Goal: Transaction & Acquisition: Purchase product/service

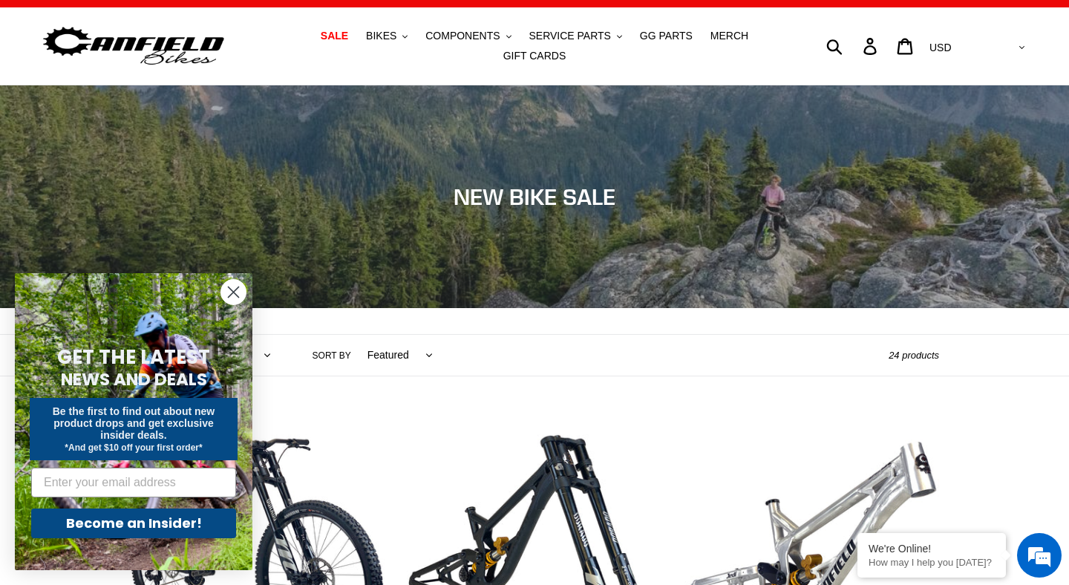
scroll to position [22, 0]
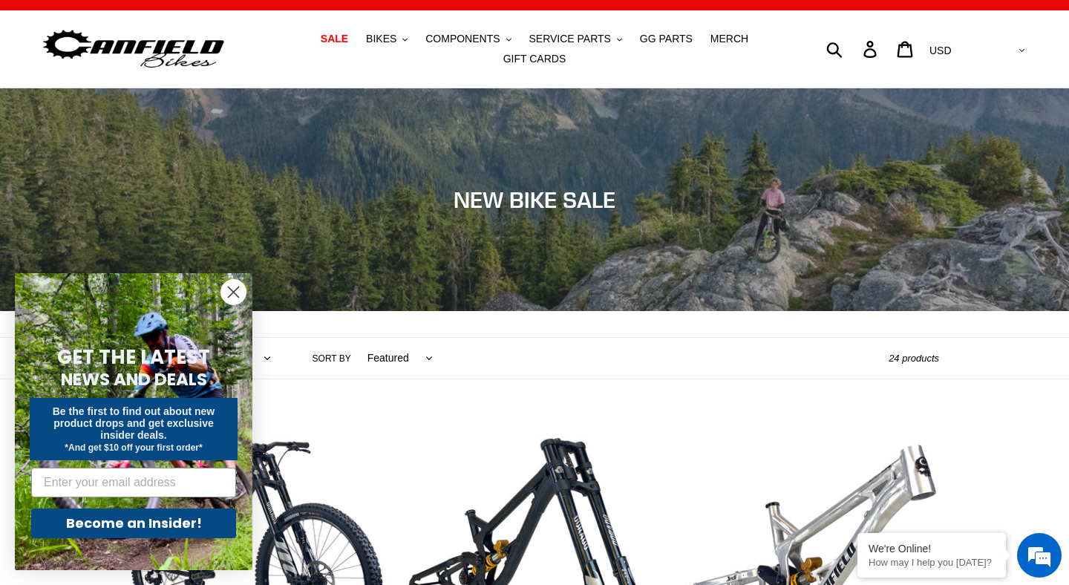
click at [227, 284] on circle "Close dialog" at bounding box center [233, 292] width 25 height 25
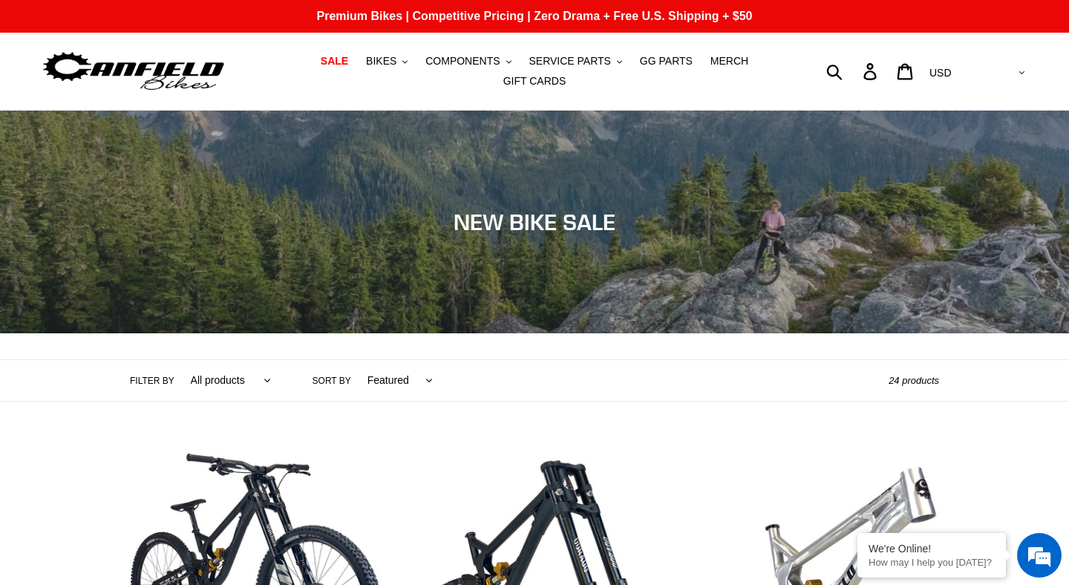
scroll to position [0, 0]
click at [497, 64] on span "COMPONENTS" at bounding box center [462, 61] width 74 height 13
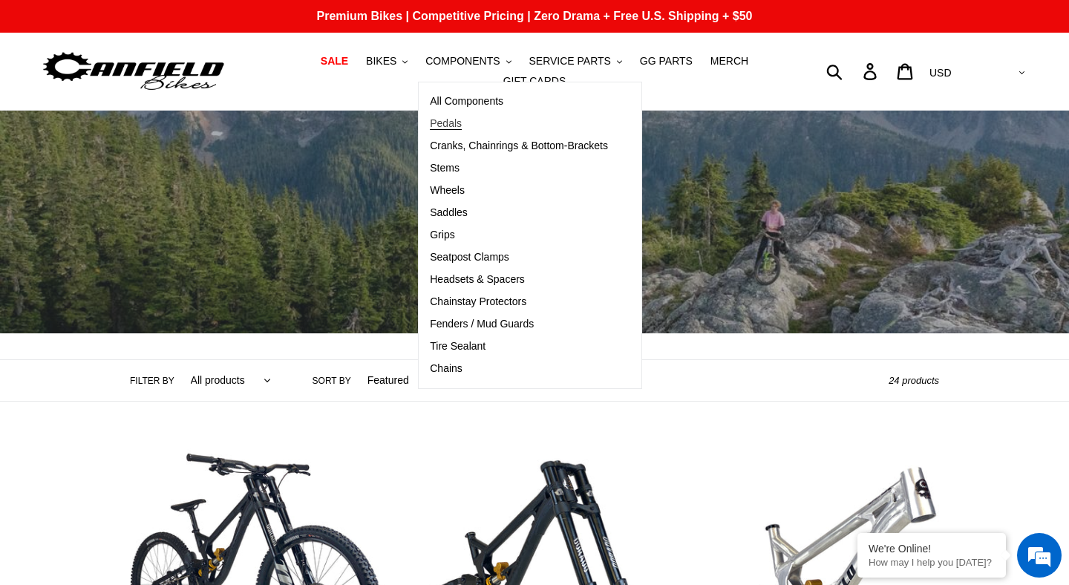
click at [460, 120] on span "Pedals" at bounding box center [446, 123] width 32 height 13
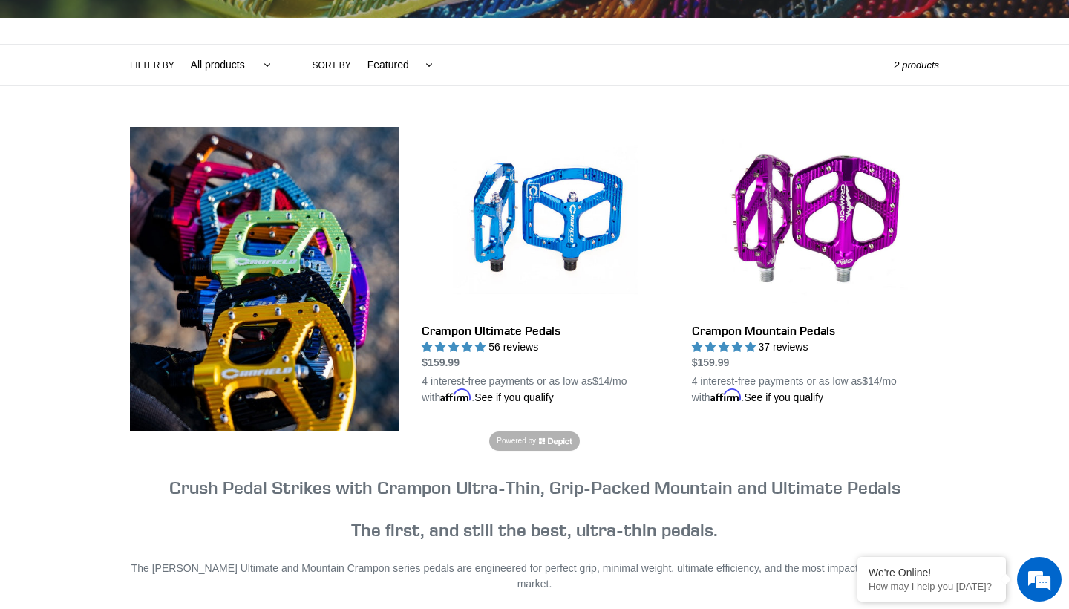
click at [335, 307] on img at bounding box center [265, 279] width 270 height 304
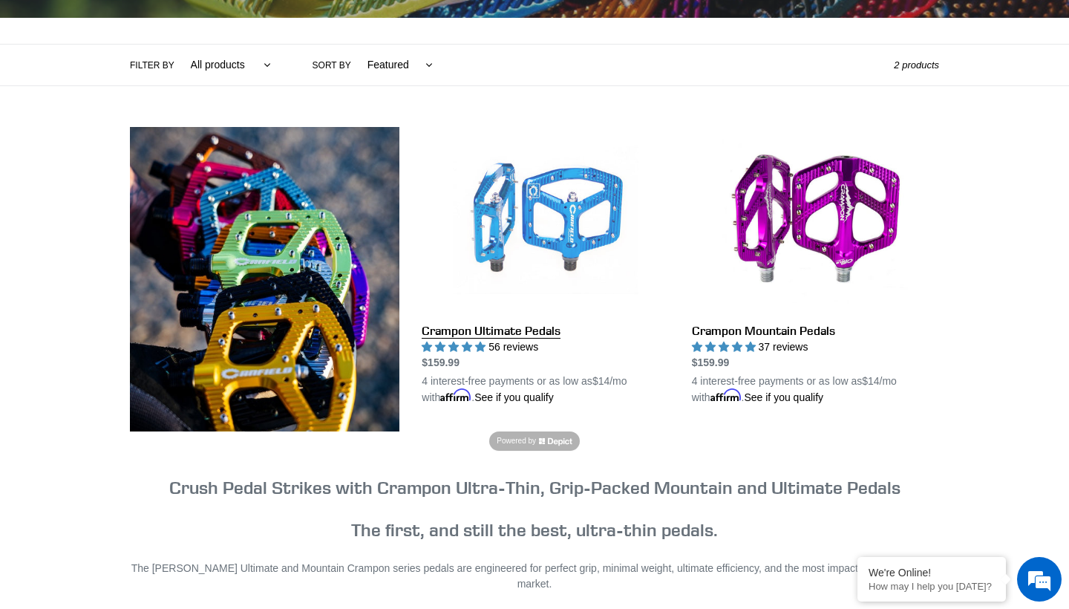
click at [565, 224] on link "Crampon Ultimate Pedals" at bounding box center [545, 266] width 247 height 278
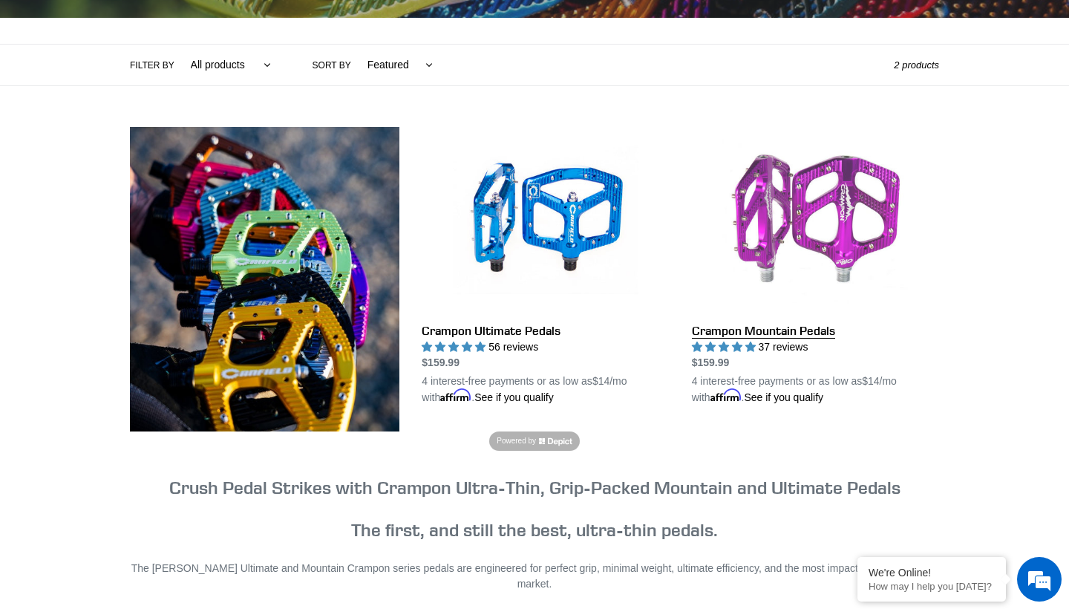
click at [743, 338] on link "Crampon Mountain Pedals" at bounding box center [815, 266] width 247 height 278
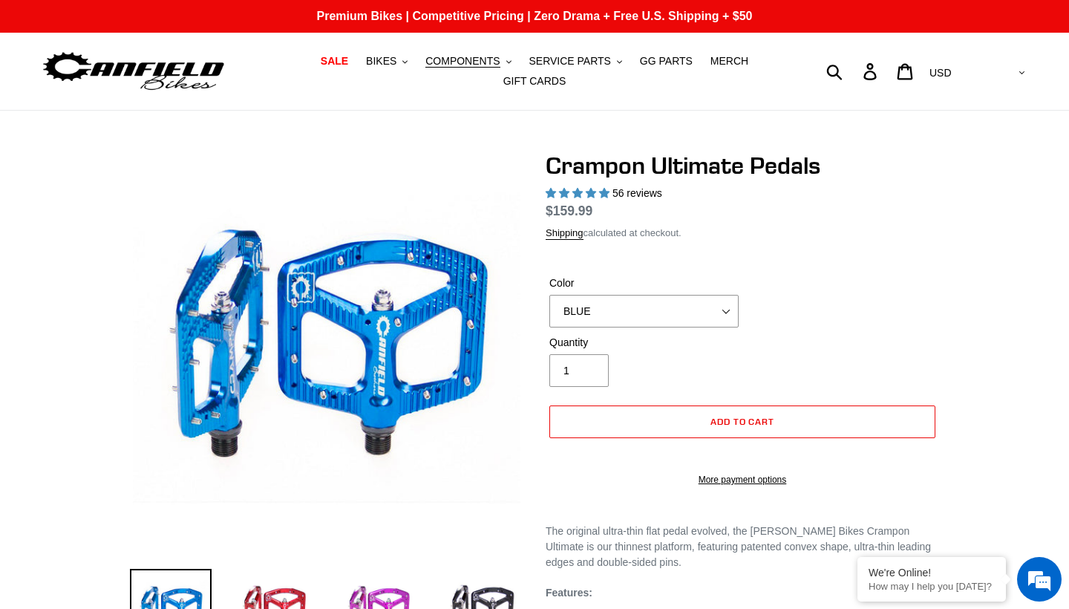
select select "highest-rating"
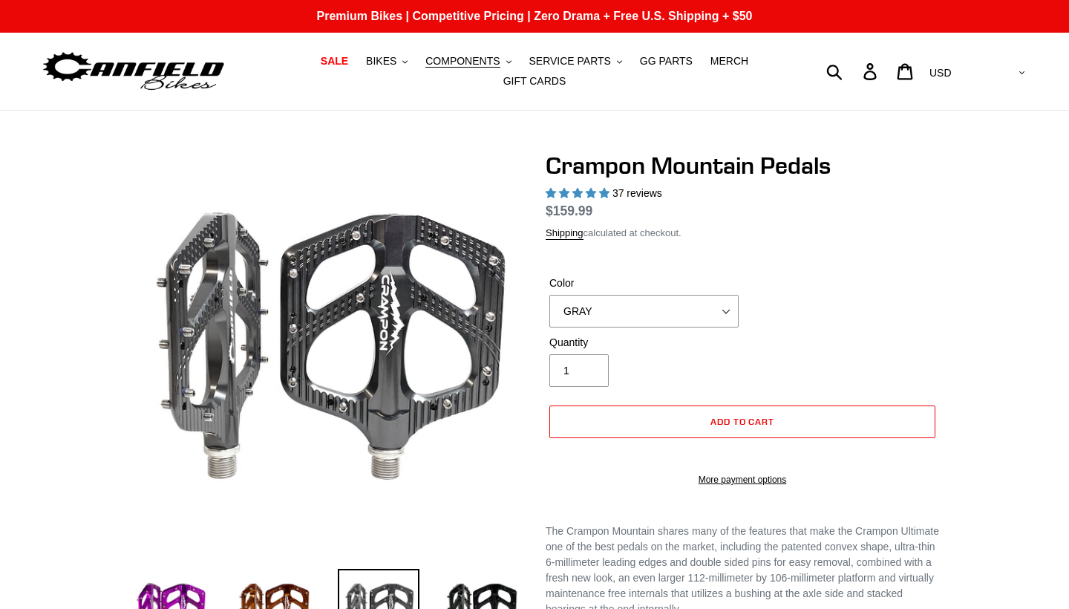
select select "highest-rating"
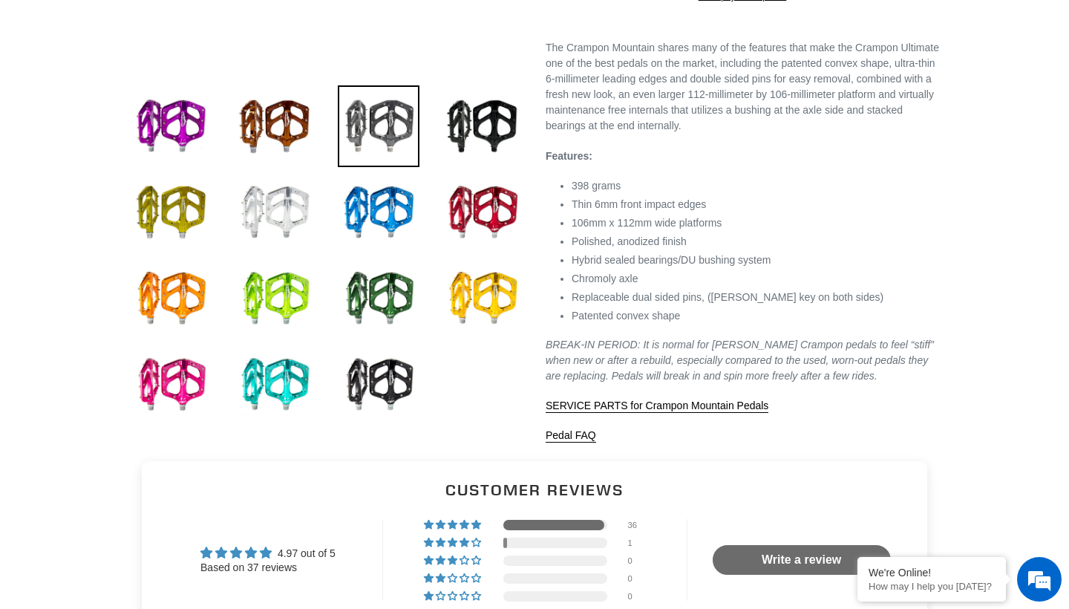
scroll to position [482, 0]
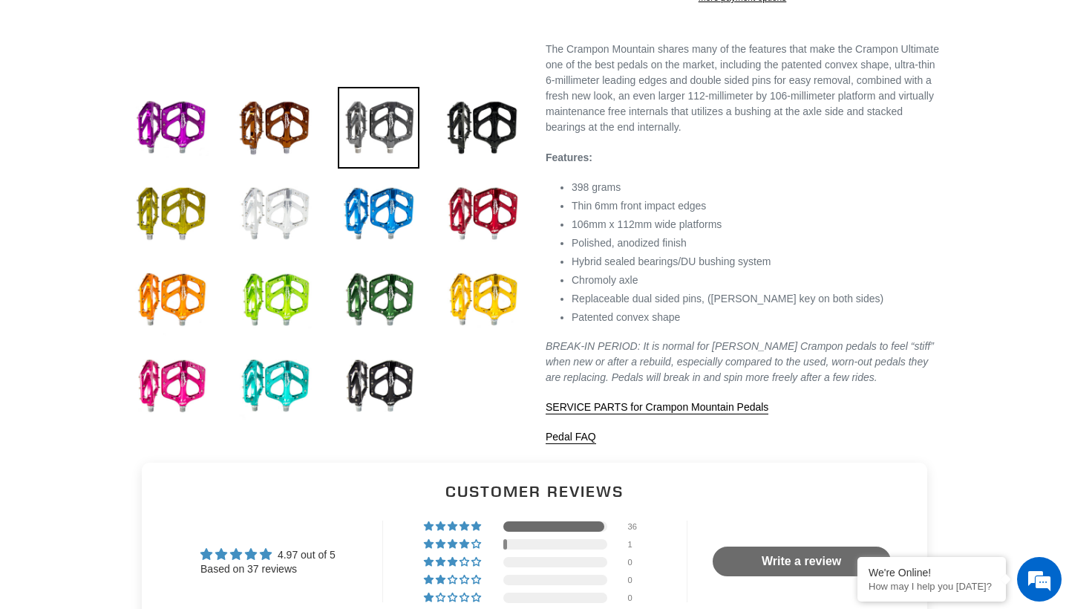
click at [270, 208] on img at bounding box center [275, 214] width 82 height 82
select select "POLISHED"
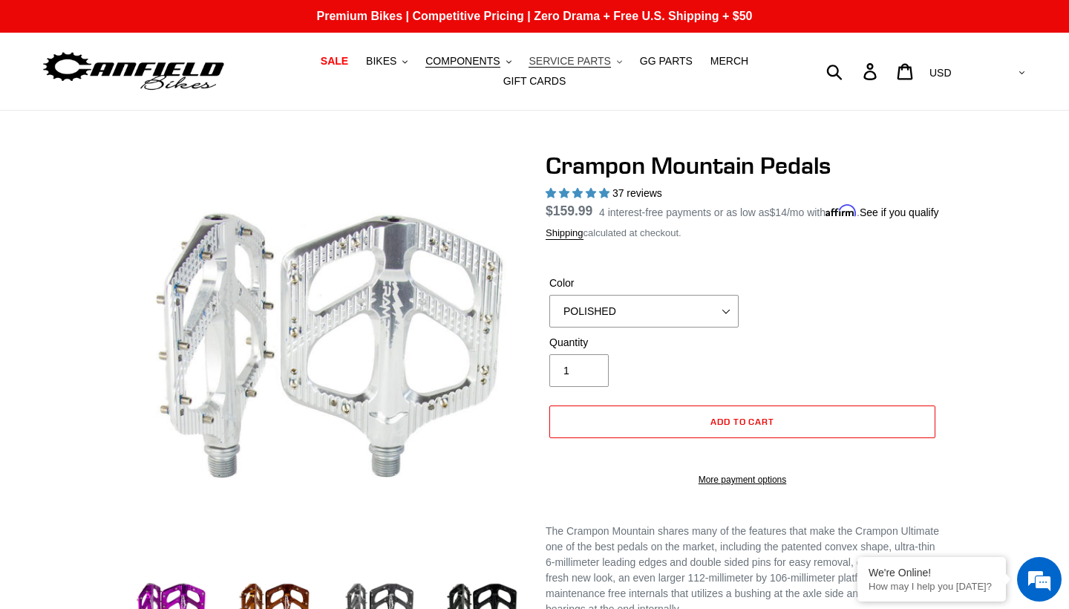
click at [571, 59] on span "SERVICE PARTS" at bounding box center [570, 61] width 82 height 13
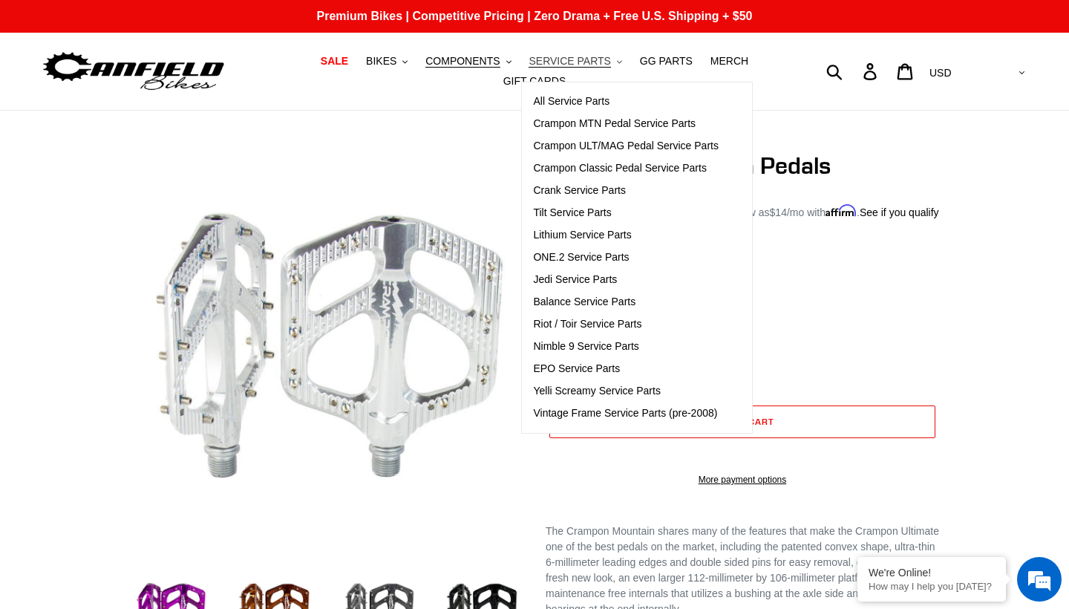
click at [571, 59] on span "SERVICE PARTS" at bounding box center [570, 61] width 82 height 13
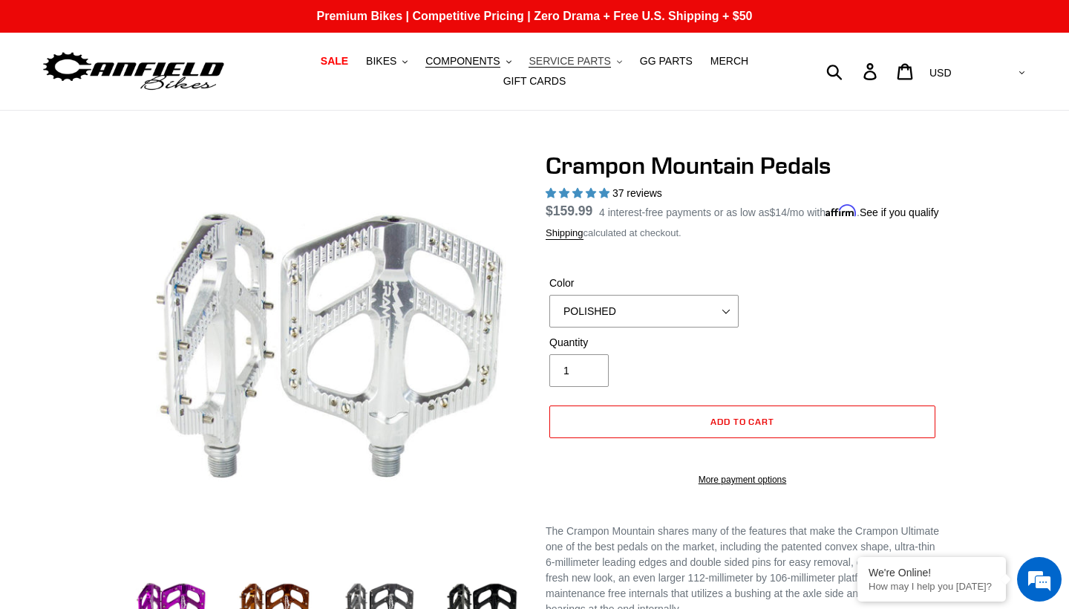
click at [550, 58] on span "SERVICE PARTS" at bounding box center [570, 61] width 82 height 13
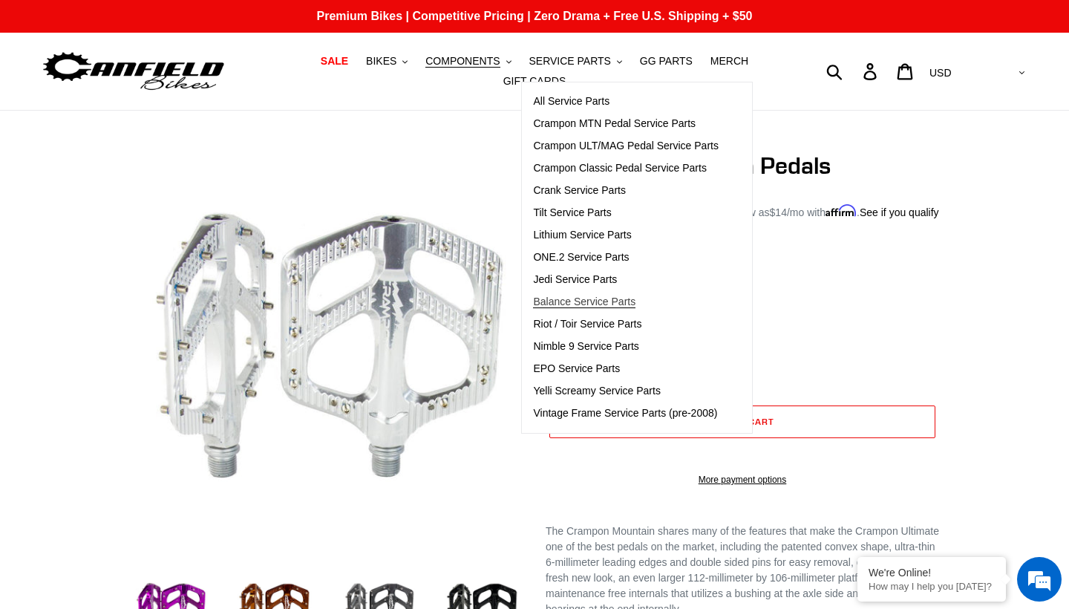
click at [576, 309] on link "Balance Service Parts" at bounding box center [626, 302] width 208 height 22
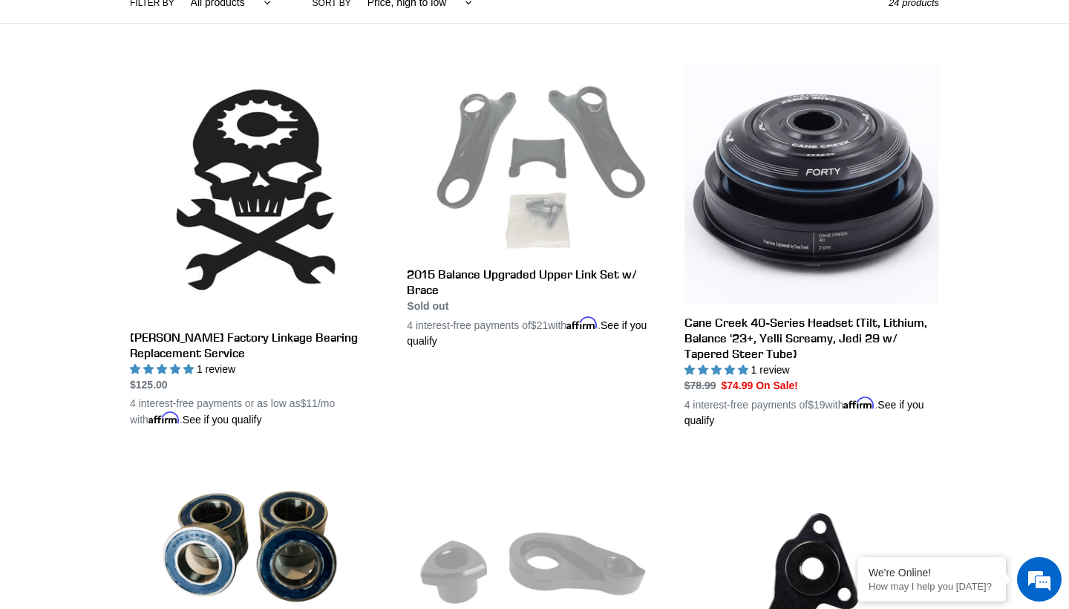
scroll to position [379, 0]
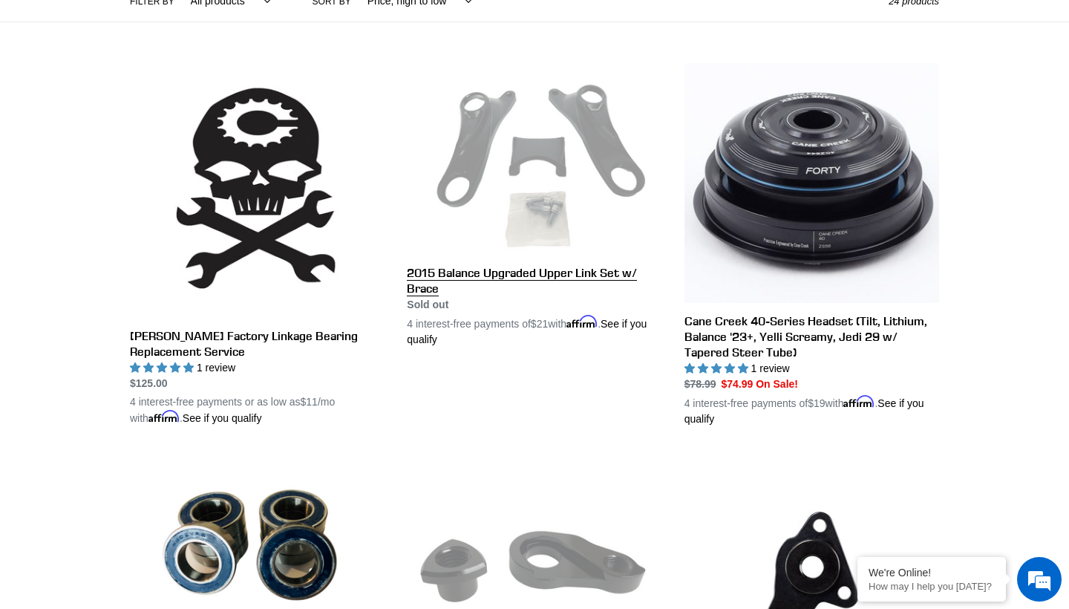
click at [573, 283] on link "2015 Balance Upgraded Upper Link Set w/ Brace" at bounding box center [534, 205] width 255 height 284
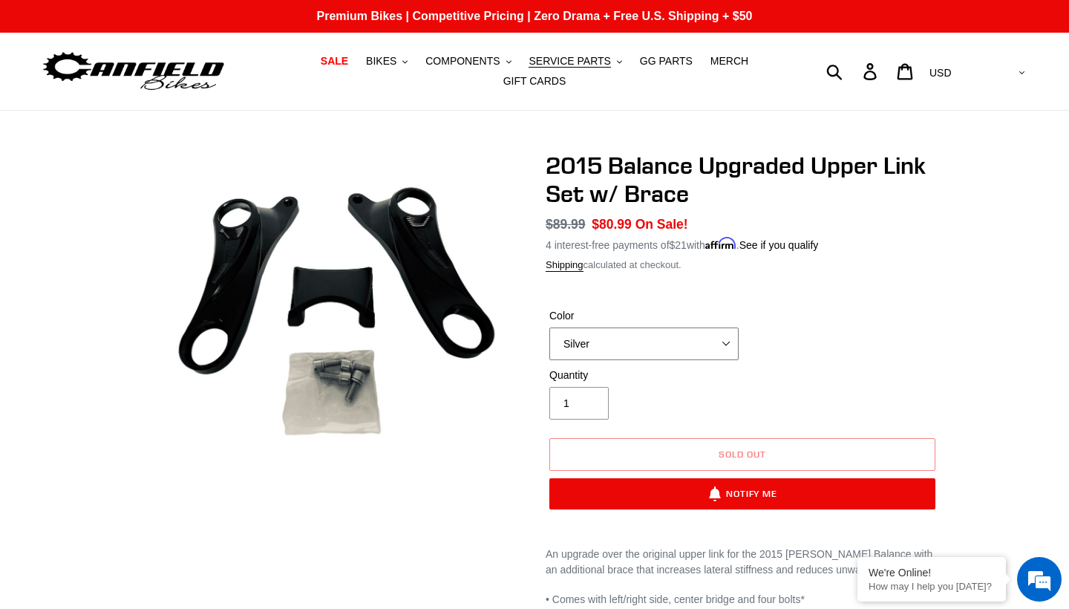
select select "Black"
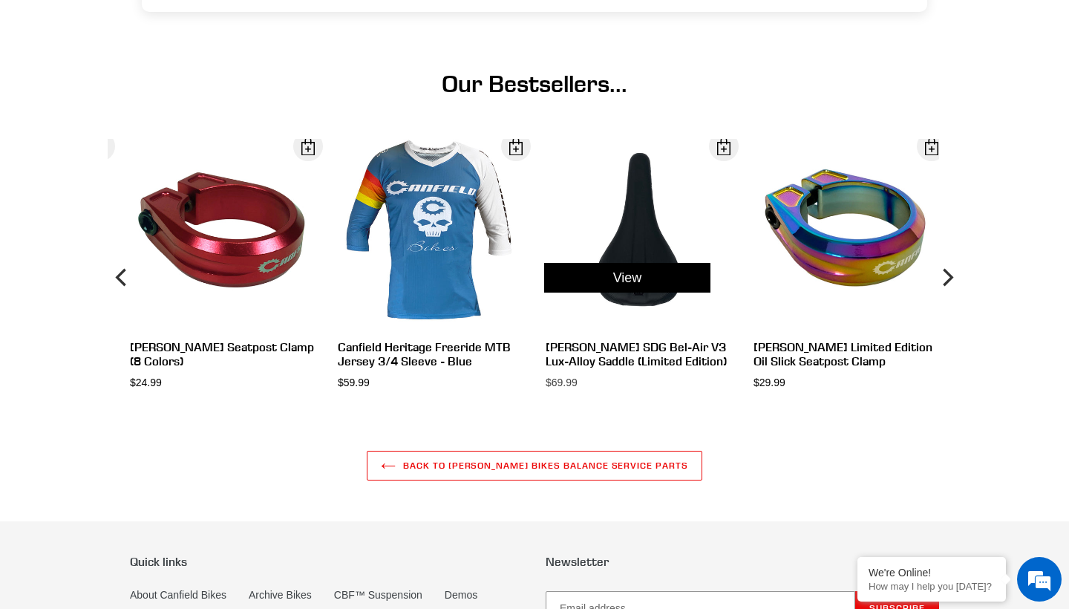
scroll to position [775, 0]
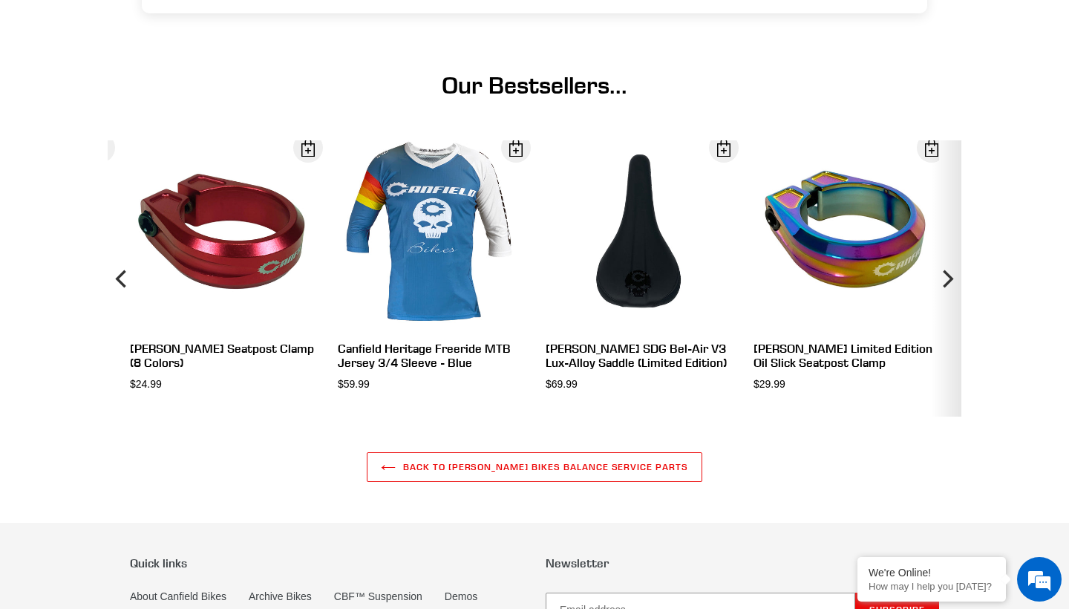
click at [944, 275] on icon "Next" at bounding box center [947, 279] width 18 height 166
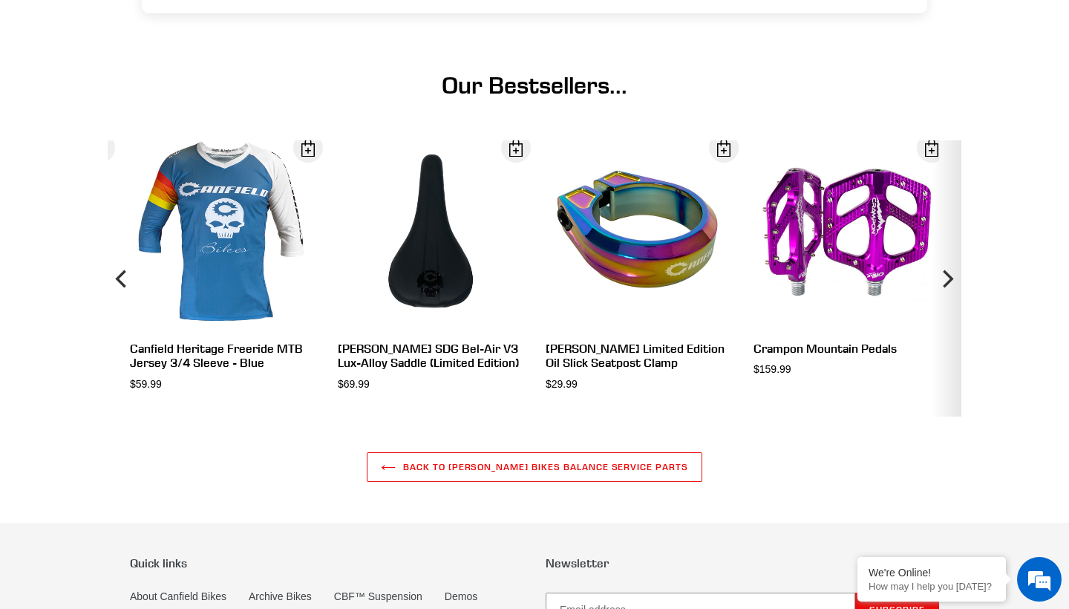
click at [944, 275] on icon "Next" at bounding box center [947, 279] width 18 height 166
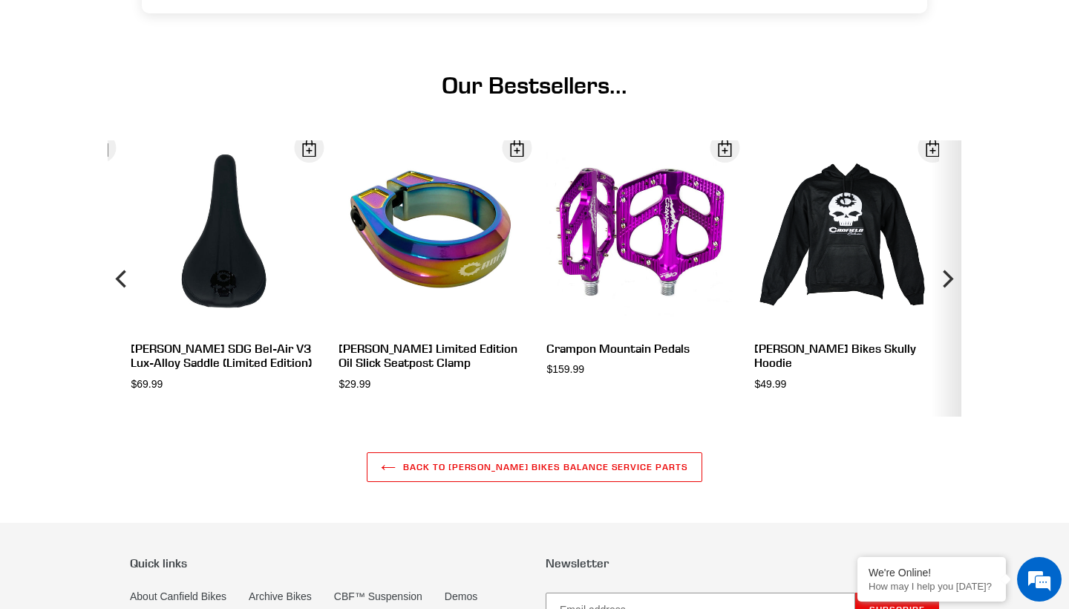
click at [944, 275] on icon "Next" at bounding box center [947, 279] width 18 height 166
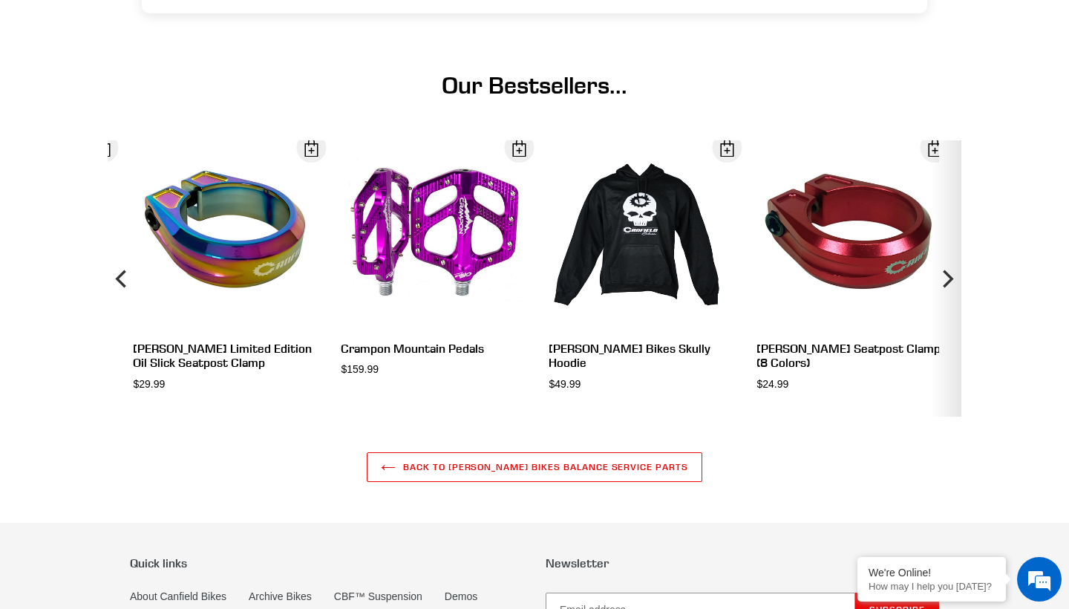
click at [944, 275] on icon "Next" at bounding box center [947, 279] width 18 height 166
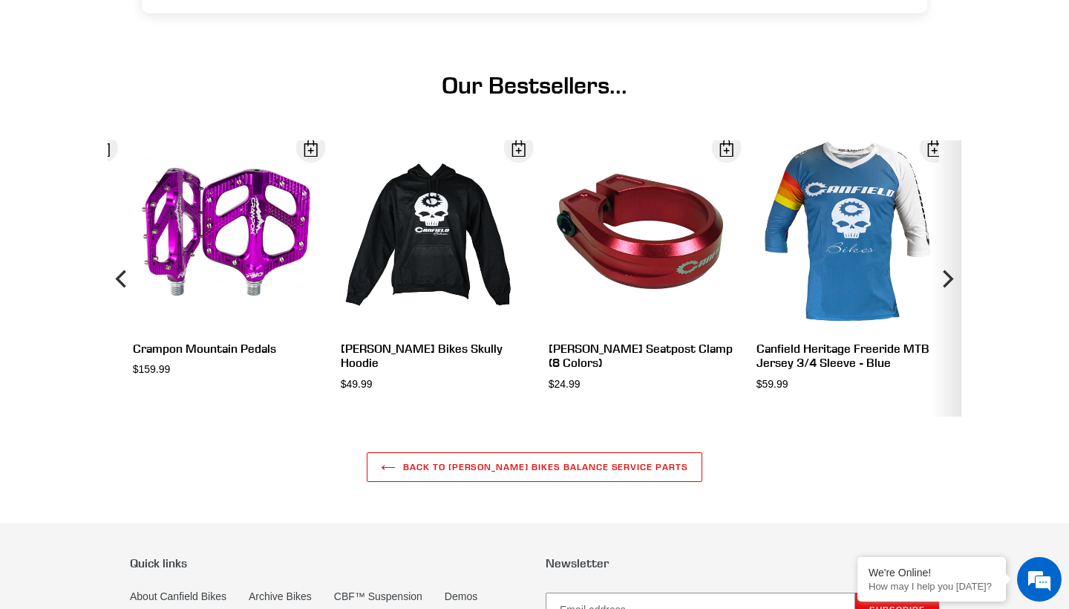
click at [944, 275] on icon "Next" at bounding box center [947, 279] width 18 height 166
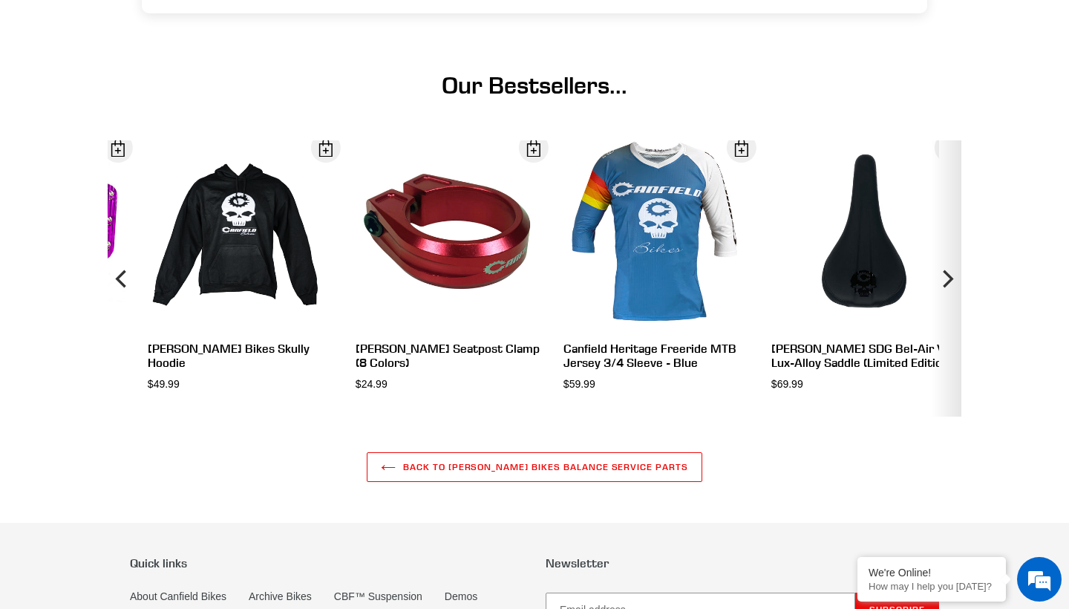
click at [944, 275] on icon "Next" at bounding box center [947, 279] width 18 height 166
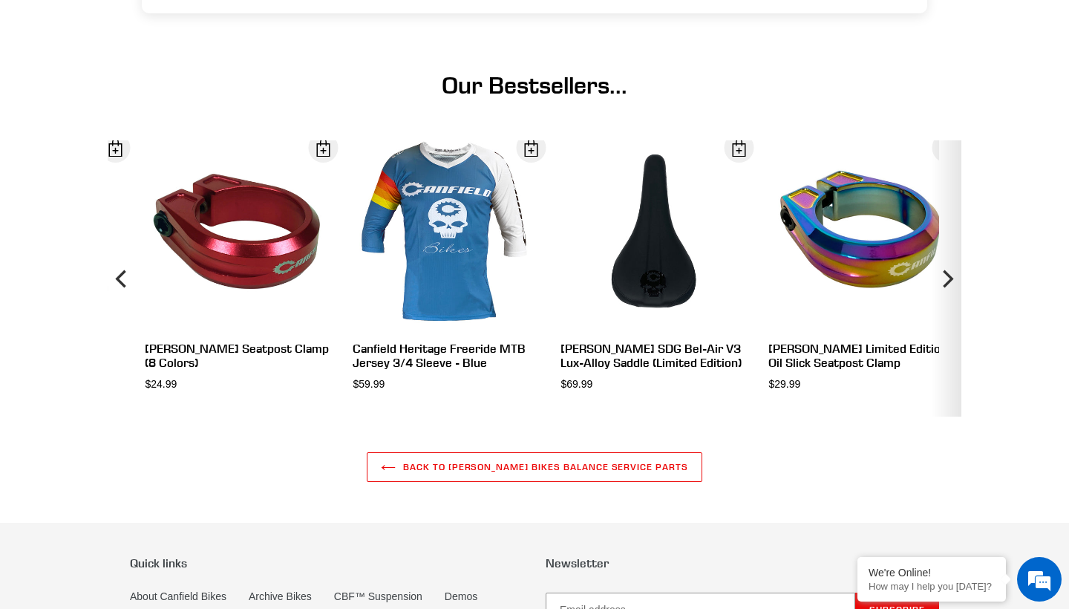
click at [944, 275] on icon "Next" at bounding box center [947, 279] width 18 height 166
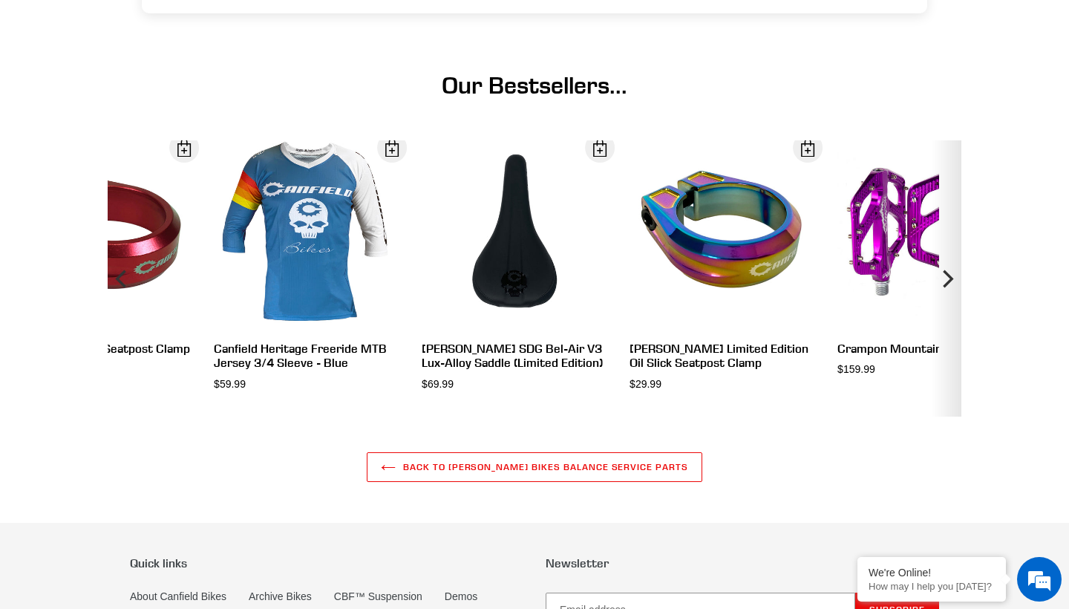
click at [944, 275] on icon "Next" at bounding box center [947, 279] width 18 height 166
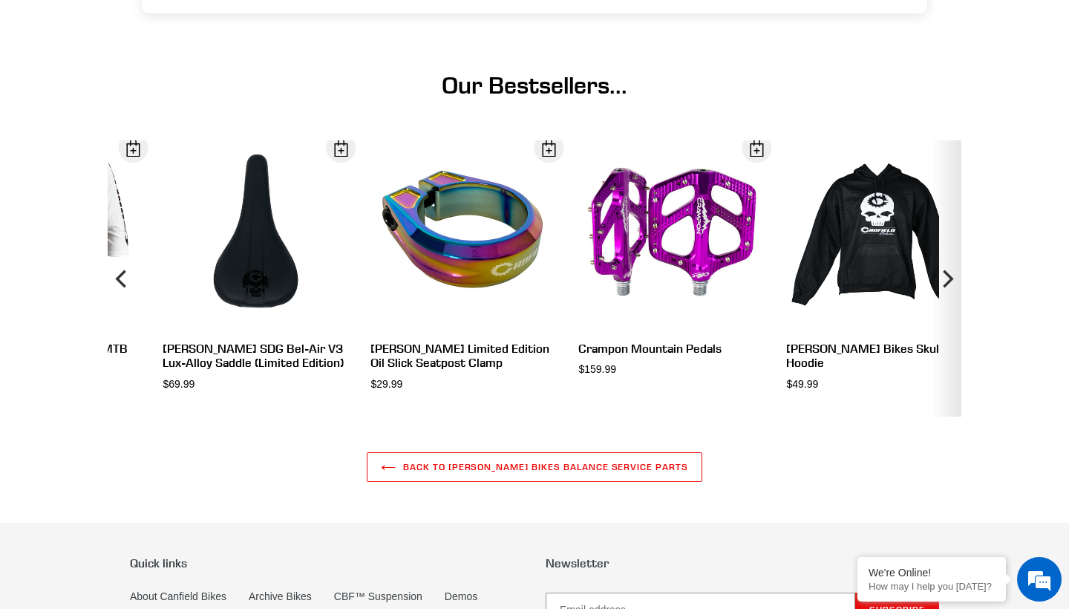
click at [944, 275] on icon "Next" at bounding box center [947, 279] width 18 height 166
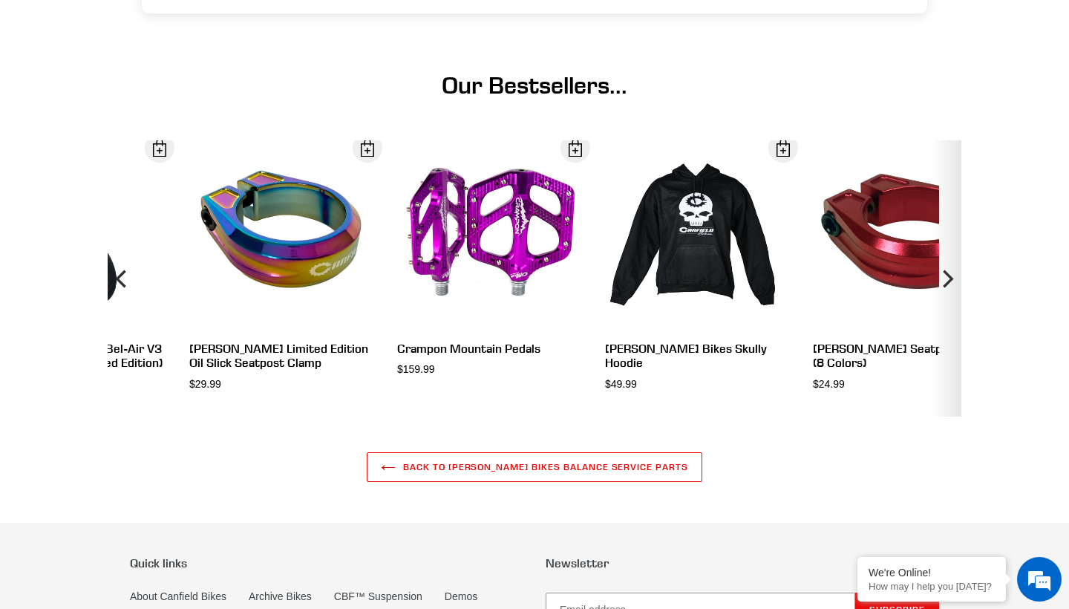
click at [944, 275] on icon "Next" at bounding box center [947, 279] width 18 height 166
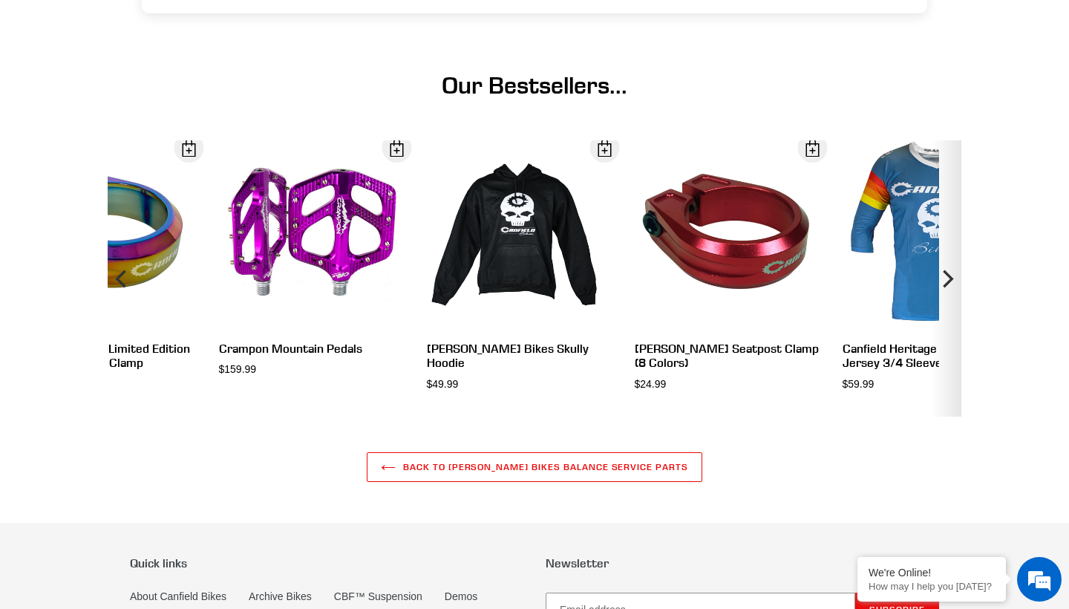
click at [944, 275] on icon "Next" at bounding box center [947, 279] width 18 height 166
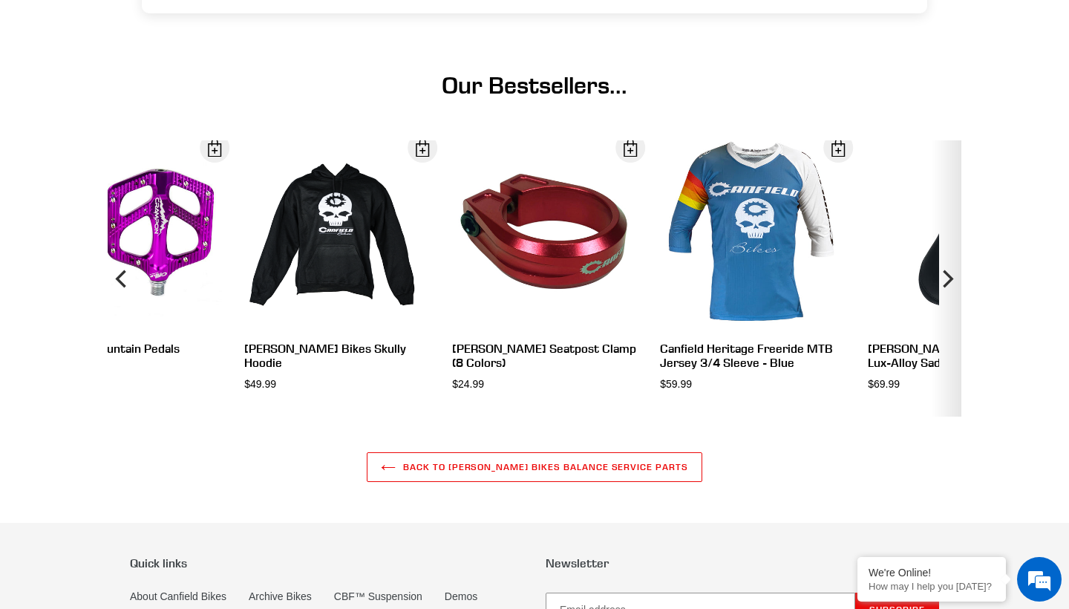
click at [944, 275] on icon "Next" at bounding box center [947, 279] width 18 height 166
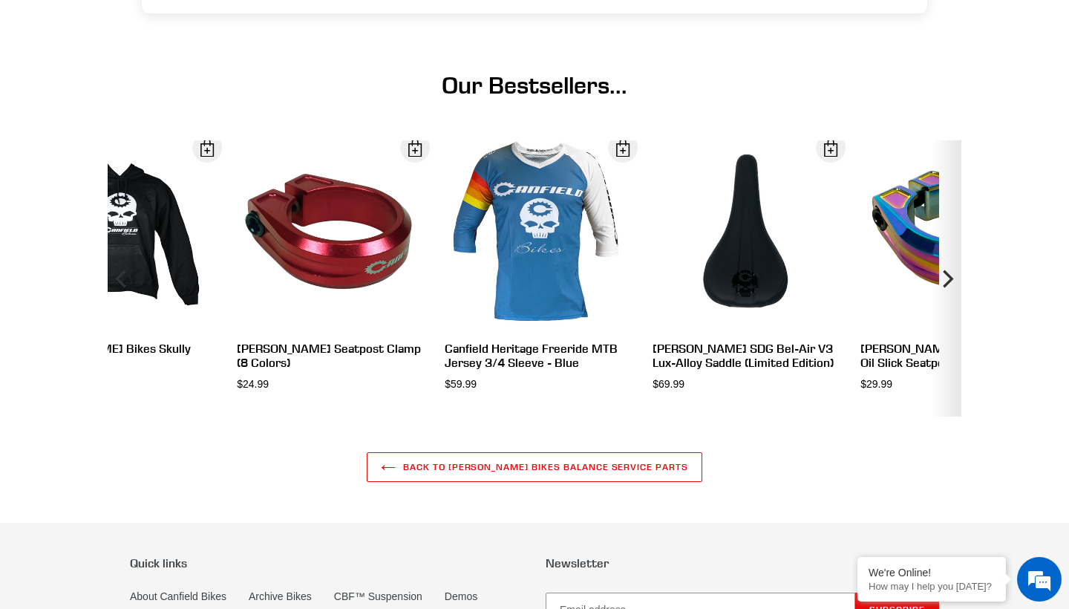
click at [944, 275] on icon "Next" at bounding box center [947, 279] width 18 height 166
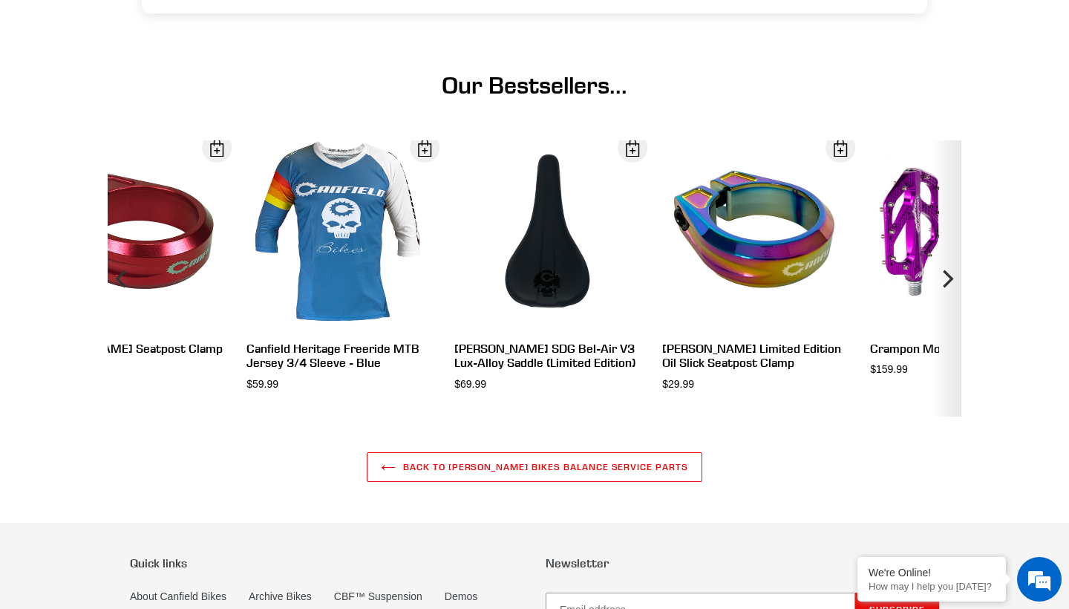
click at [944, 275] on icon "Next" at bounding box center [947, 279] width 18 height 166
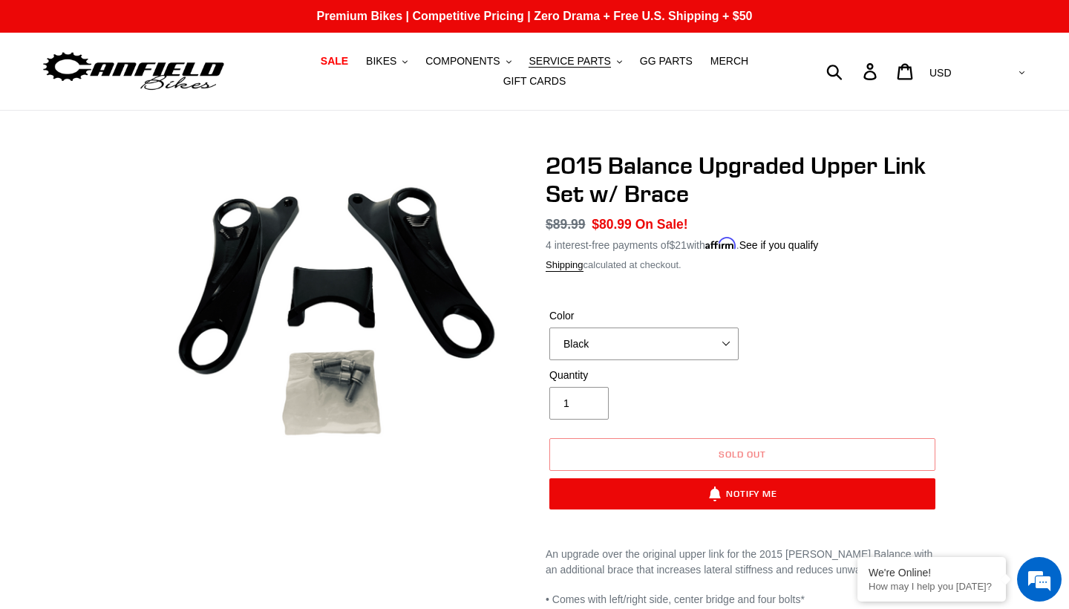
scroll to position [0, 0]
click at [889, 71] on div "Submit Search Log in Cart 0 items Currency AED AFN ALL AMD ANG AUD AWG AZN BAM …" at bounding box center [905, 71] width 247 height 33
click at [855, 71] on form "Submit" at bounding box center [818, 71] width 73 height 33
type input "LIMITED EDITION"
click at [854, 71] on button "Submit" at bounding box center [836, 71] width 36 height 33
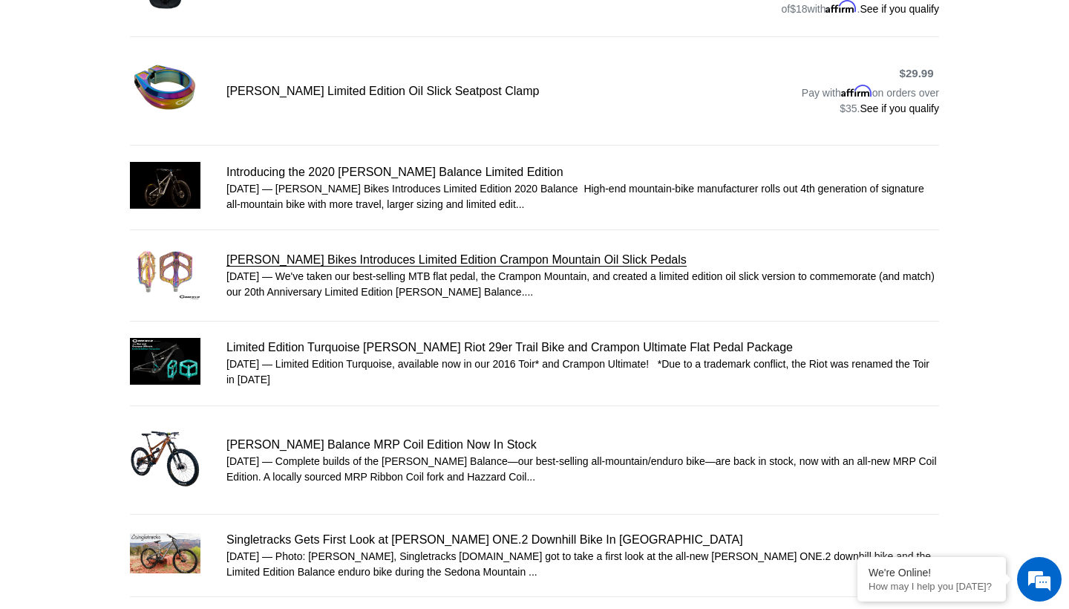
click at [258, 261] on link "Canfield Bikes Introduces Limited Edition Crampon Mountain Oil Slick Pedals" at bounding box center [534, 275] width 809 height 57
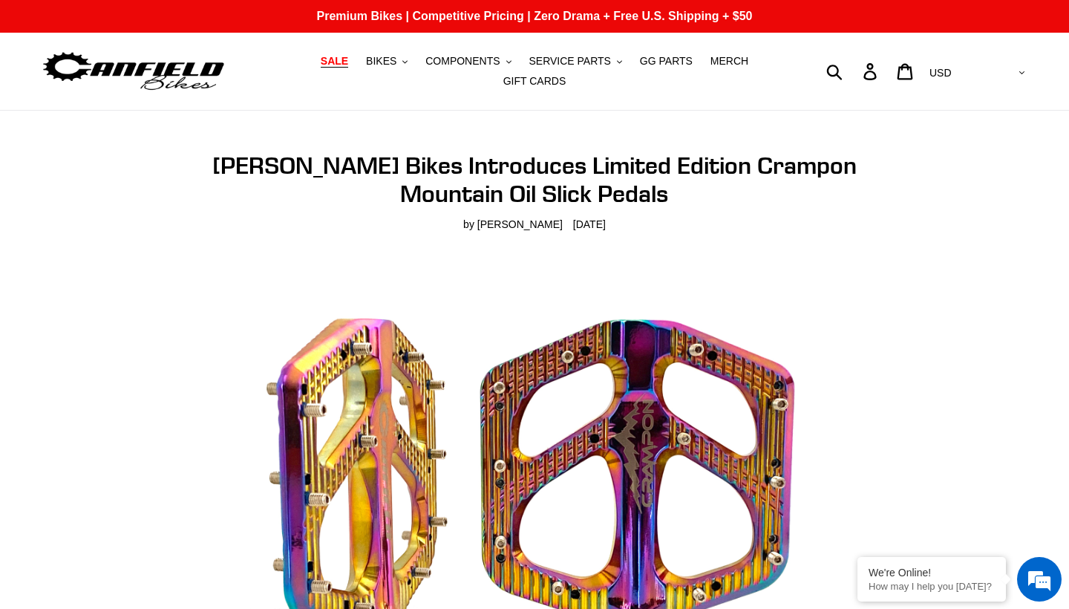
click at [348, 67] on span "SALE" at bounding box center [334, 61] width 27 height 13
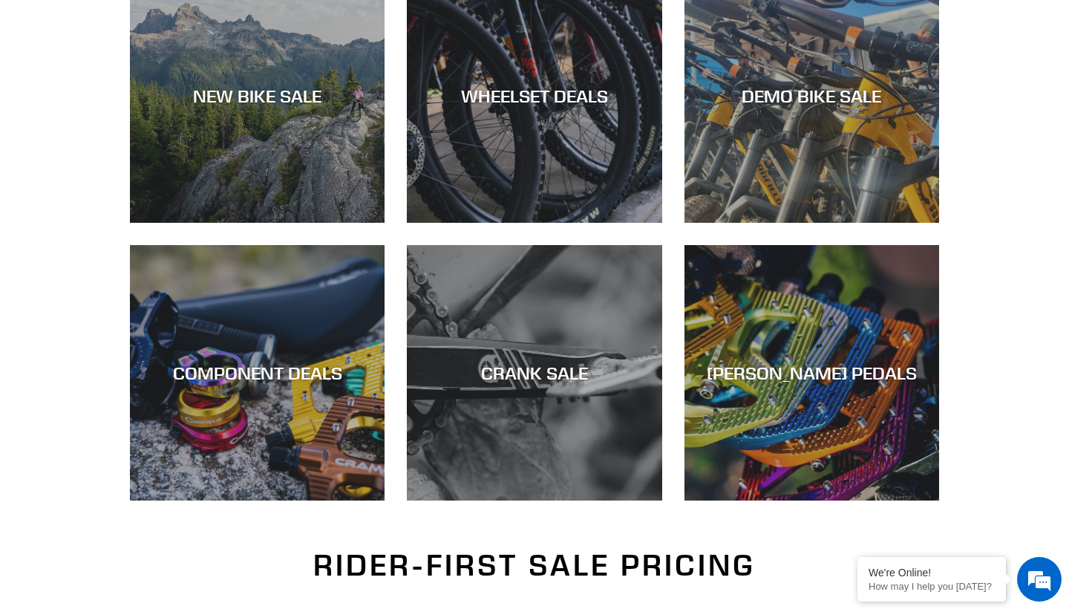
scroll to position [479, 0]
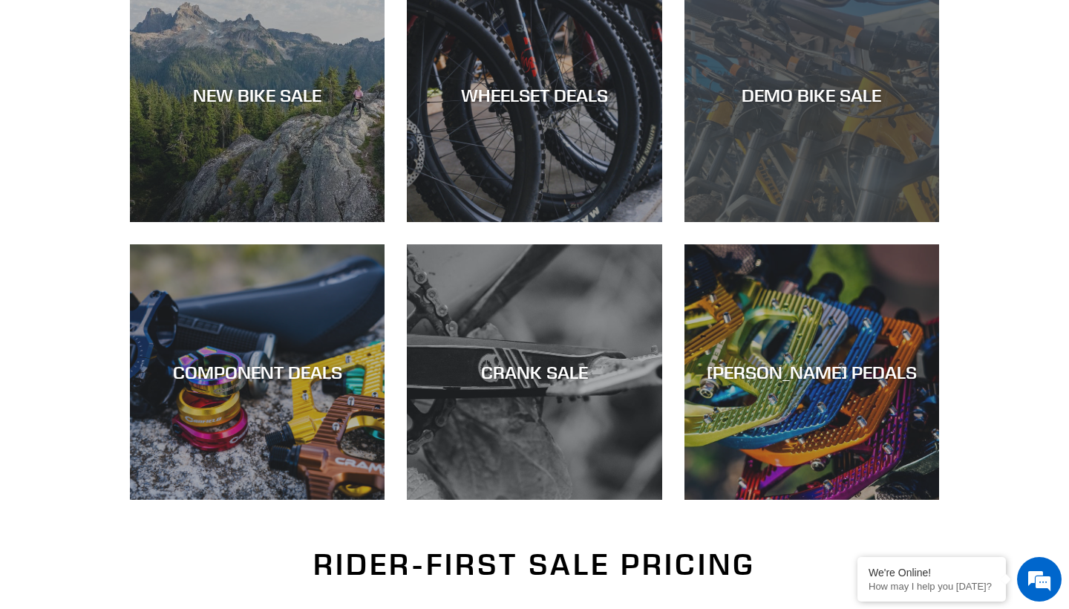
click at [864, 102] on div "DEMO BIKE SALE" at bounding box center [812, 95] width 255 height 22
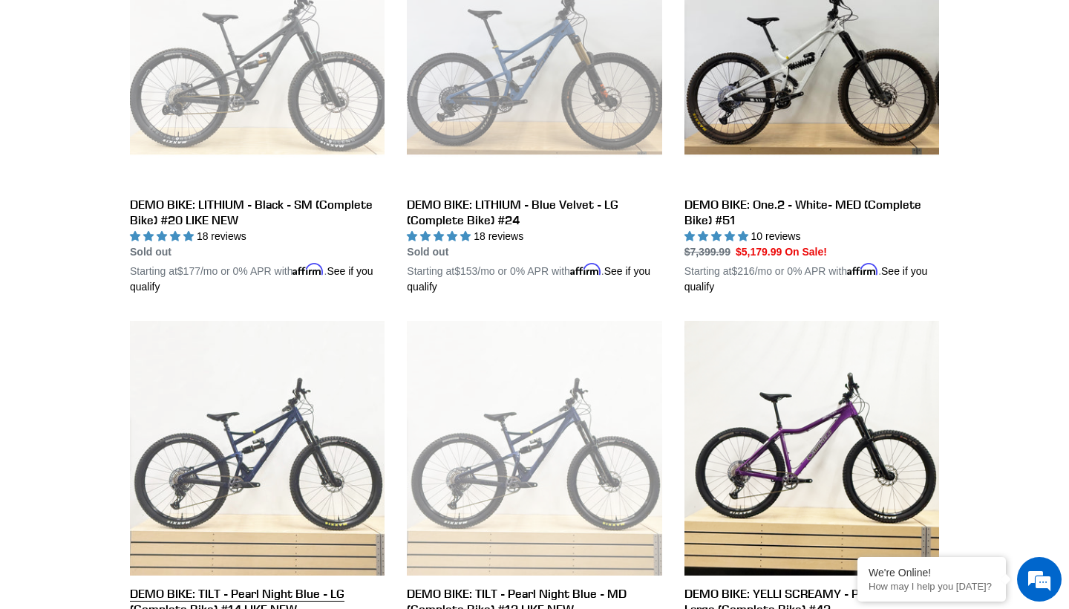
scroll to position [878, 0]
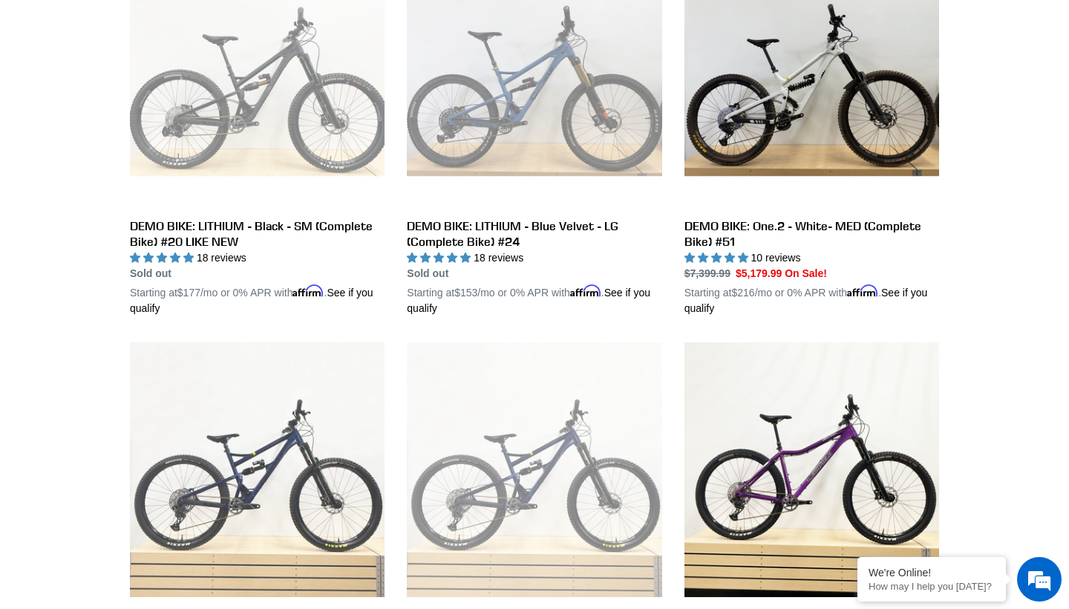
click at [287, 445] on link "DEMO BIKE: TILT - Pearl Night Blue - LG (Complete Bike) #14 LIKE NEW" at bounding box center [257, 523] width 255 height 363
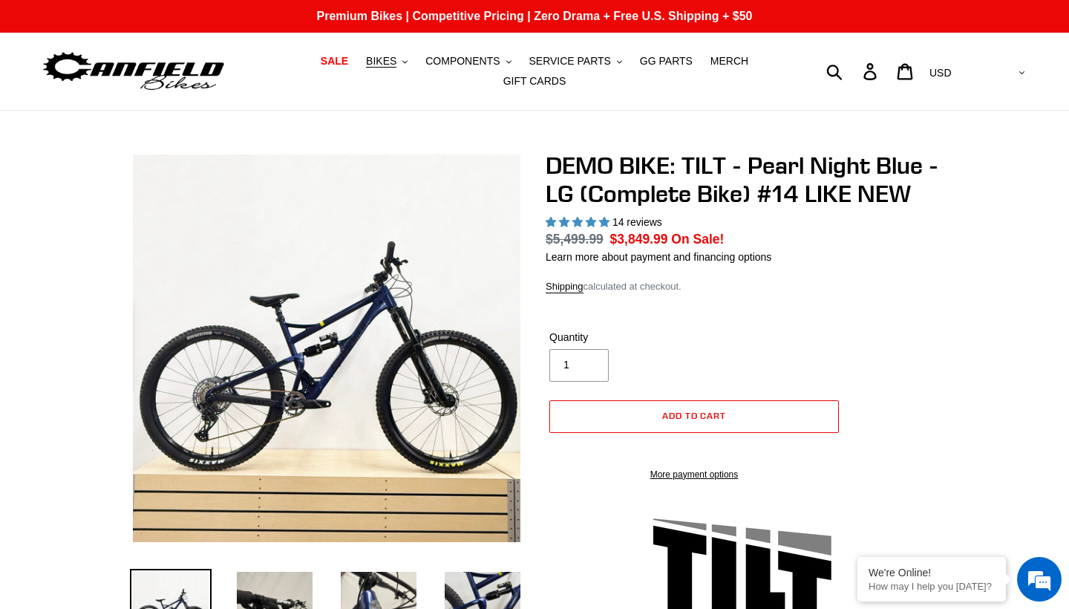
select select "highest-rating"
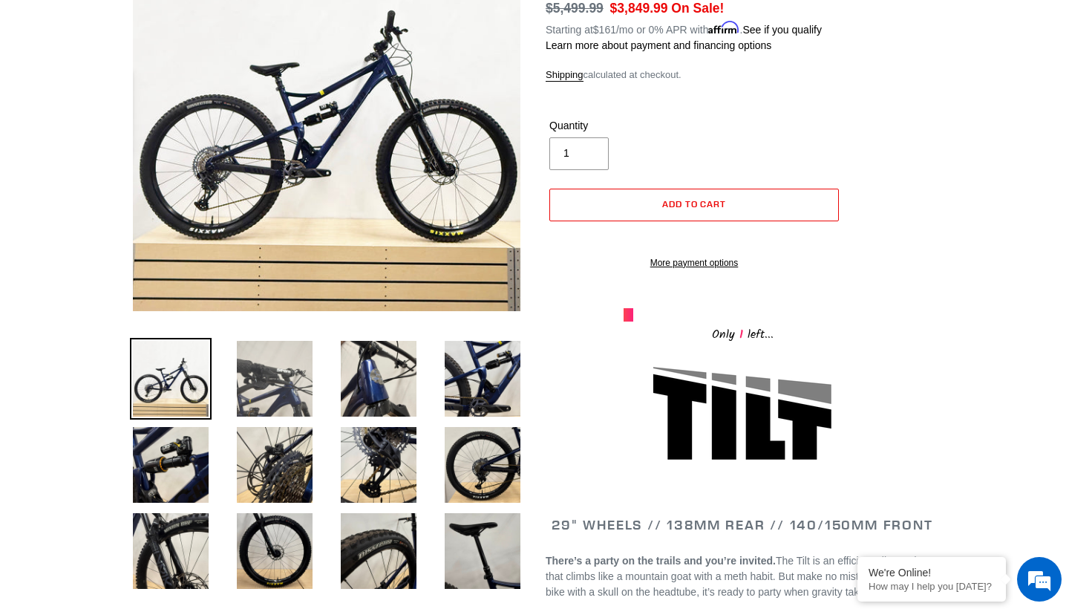
scroll to position [232, 0]
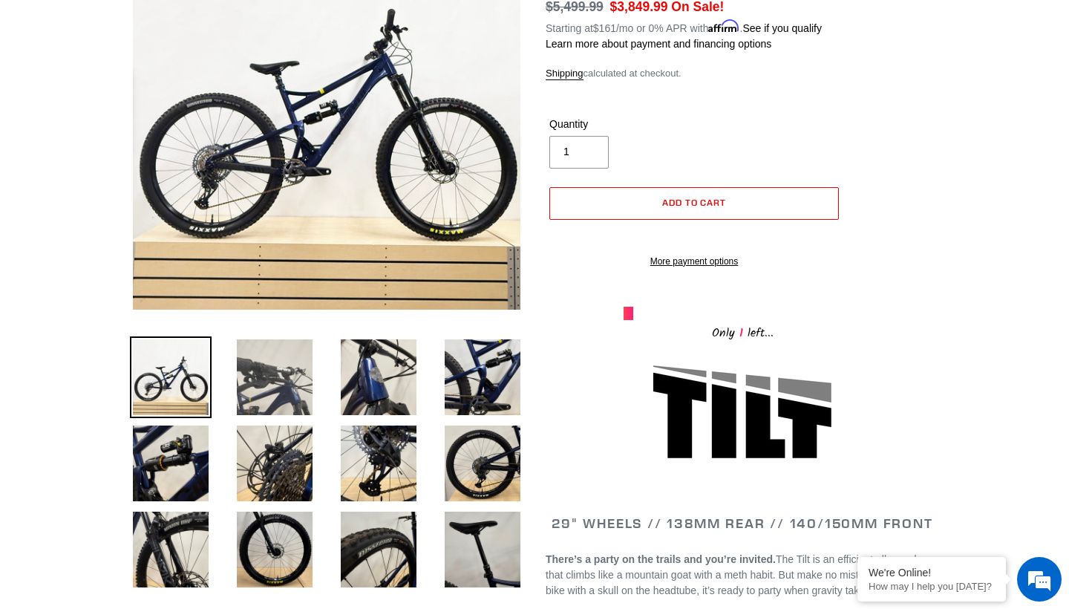
click at [280, 381] on img at bounding box center [275, 377] width 82 height 82
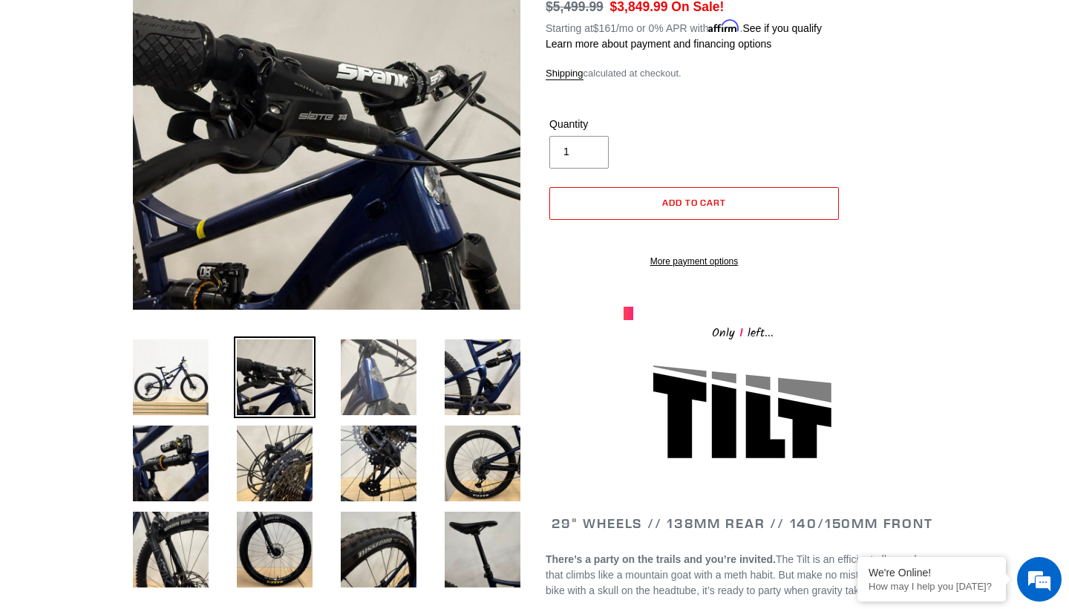
click at [388, 376] on img at bounding box center [379, 377] width 82 height 82
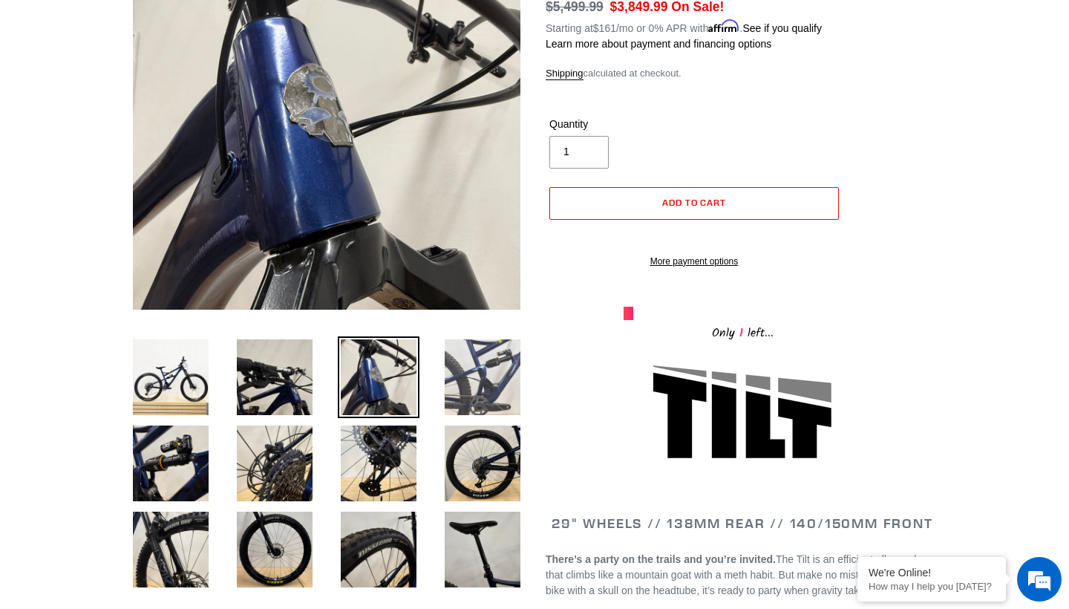
click at [463, 386] on img at bounding box center [483, 377] width 82 height 82
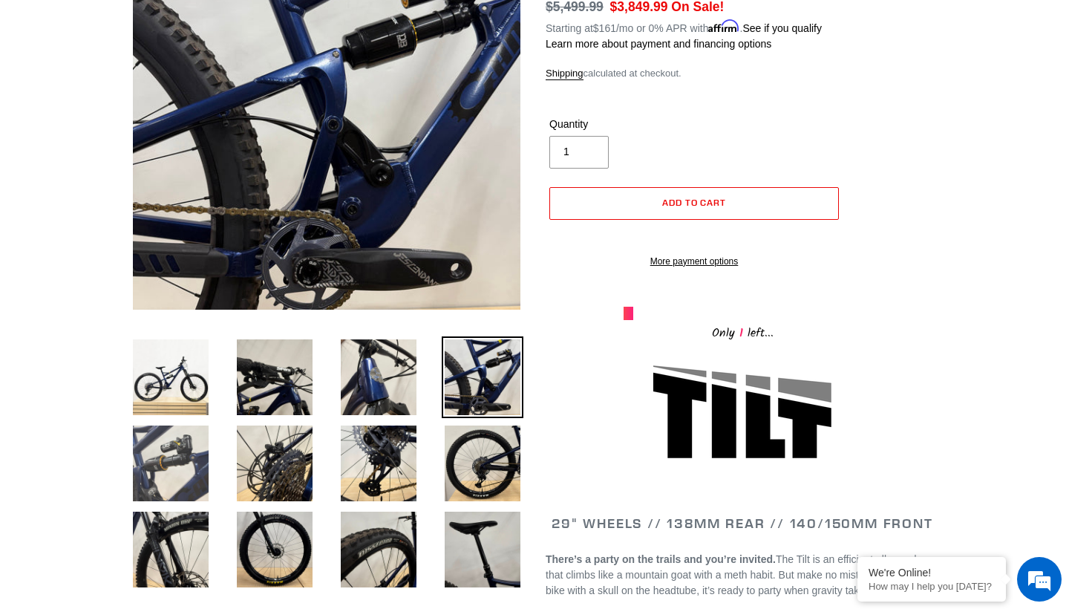
scroll to position [0, 0]
click at [195, 441] on img at bounding box center [171, 464] width 82 height 82
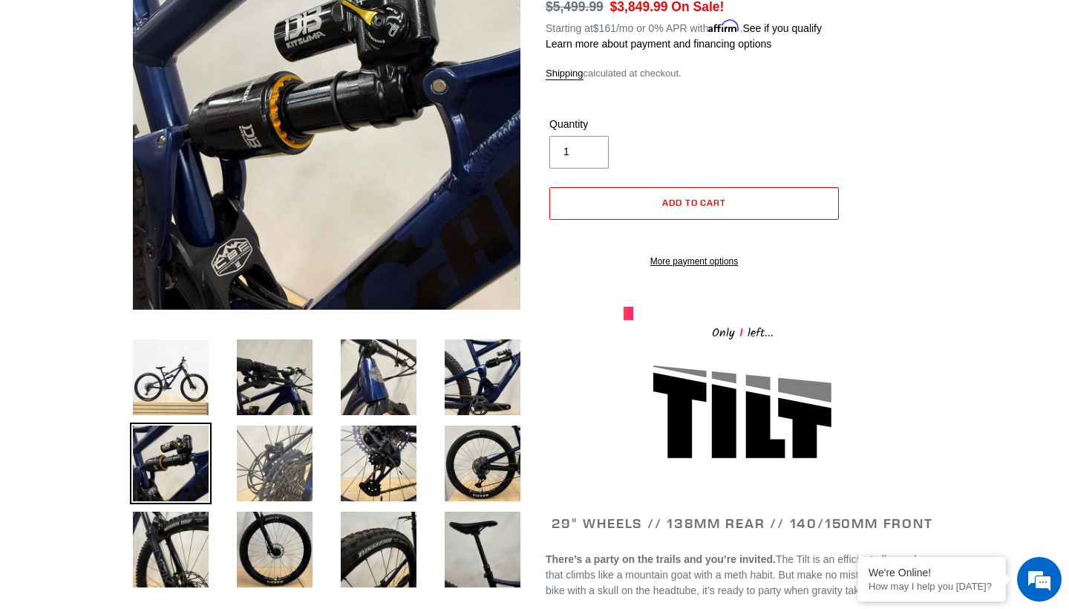
click at [278, 460] on img at bounding box center [275, 464] width 82 height 82
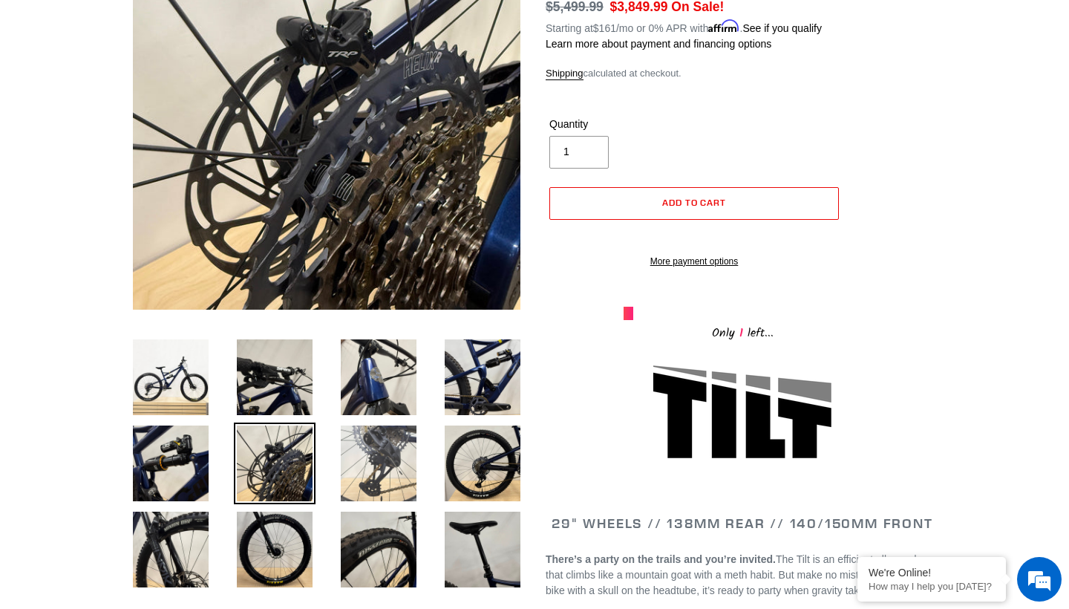
click at [401, 470] on img at bounding box center [379, 464] width 82 height 82
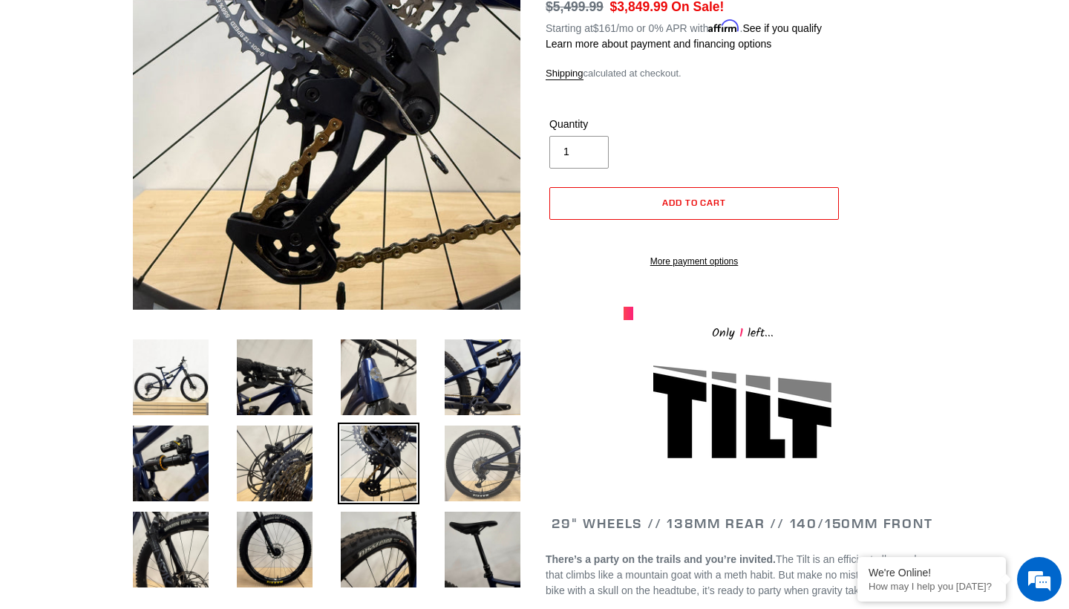
click at [483, 481] on img at bounding box center [483, 464] width 82 height 82
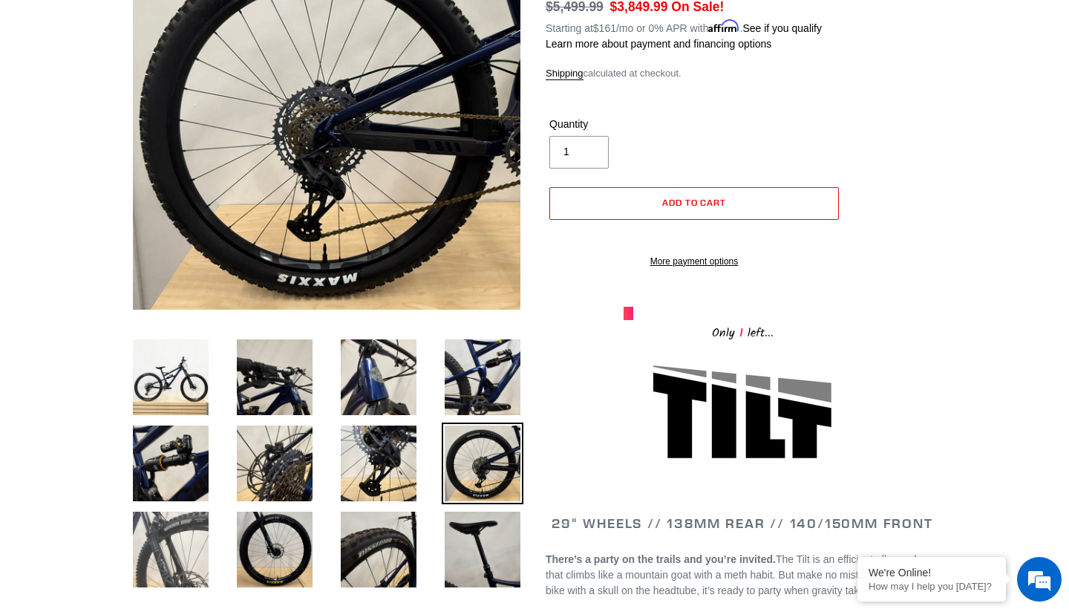
click at [206, 525] on img at bounding box center [171, 550] width 82 height 82
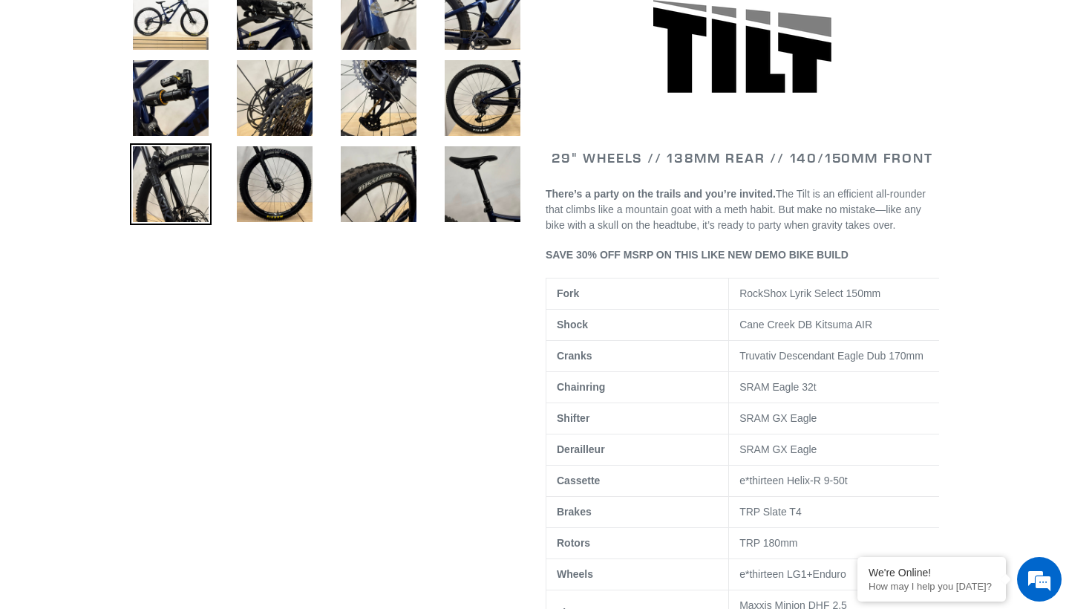
scroll to position [659, 0]
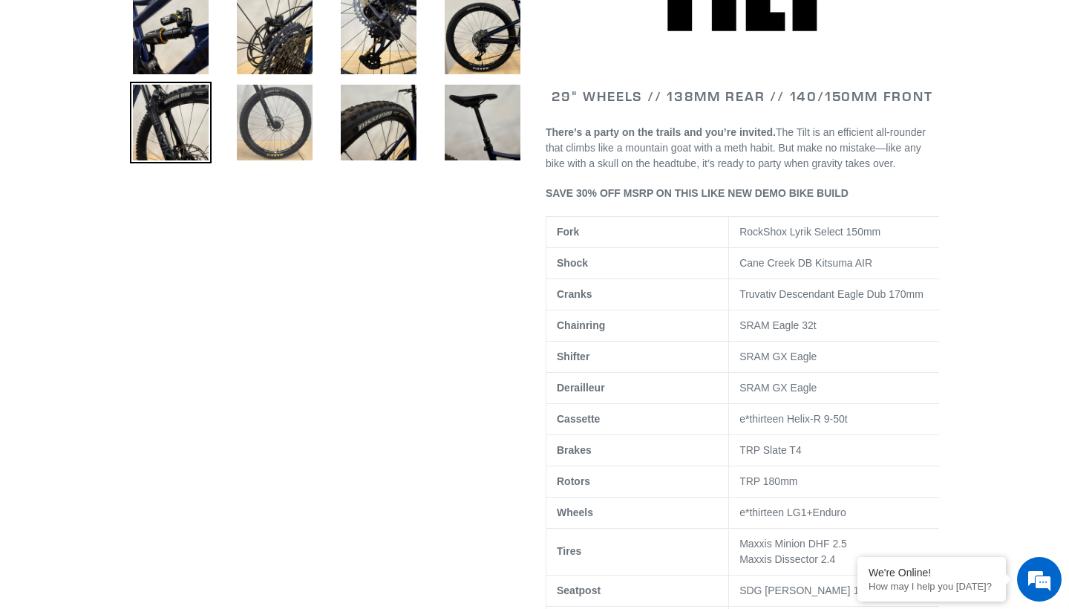
click at [275, 123] on img at bounding box center [275, 123] width 82 height 82
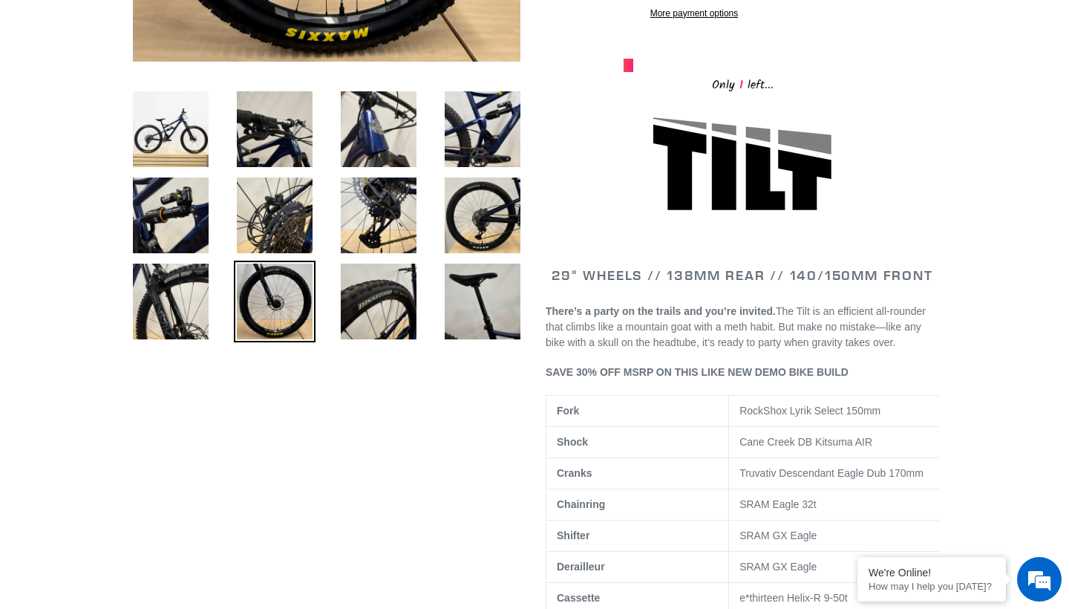
scroll to position [495, 0]
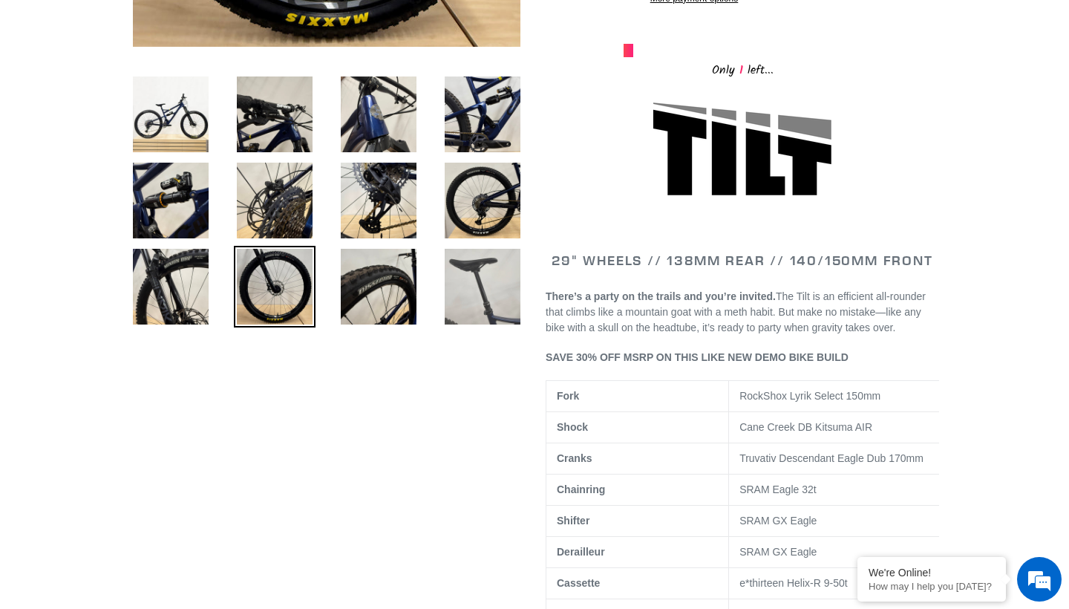
click at [466, 284] on img at bounding box center [483, 287] width 82 height 82
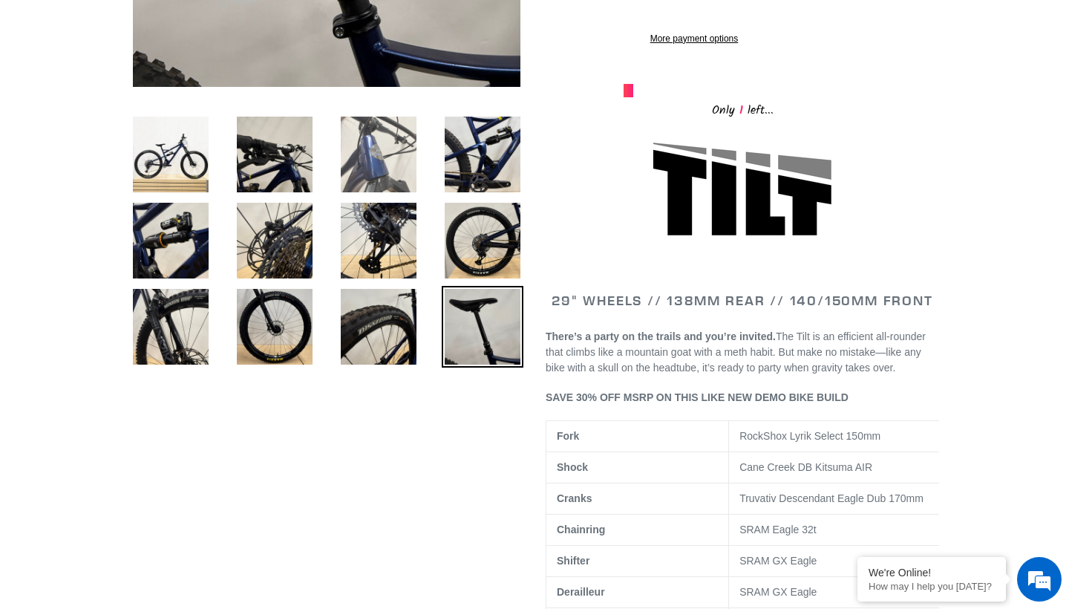
scroll to position [487, 0]
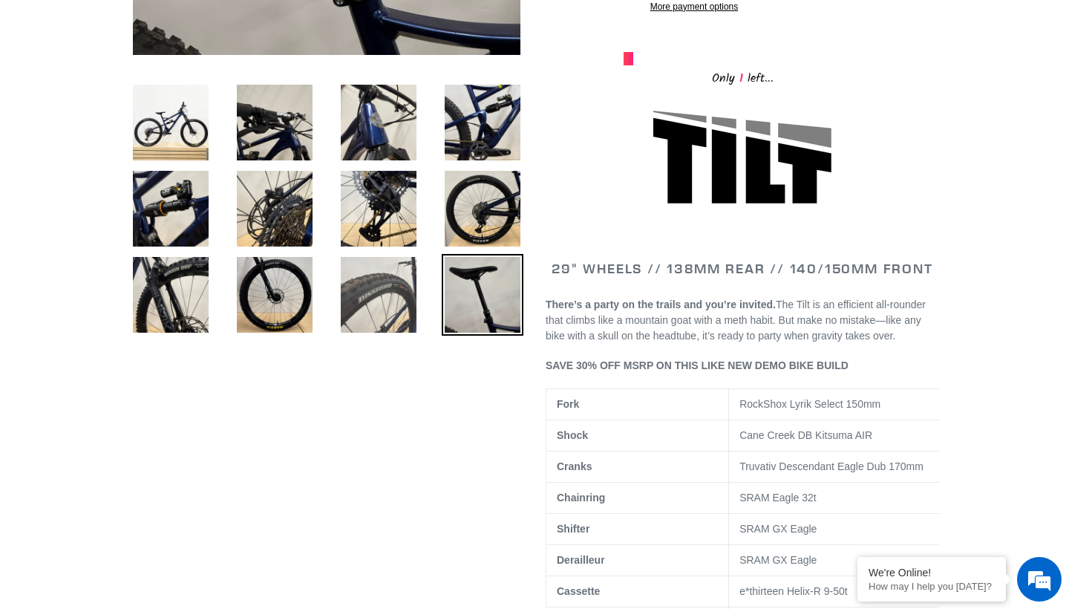
click at [359, 316] on img at bounding box center [379, 295] width 82 height 82
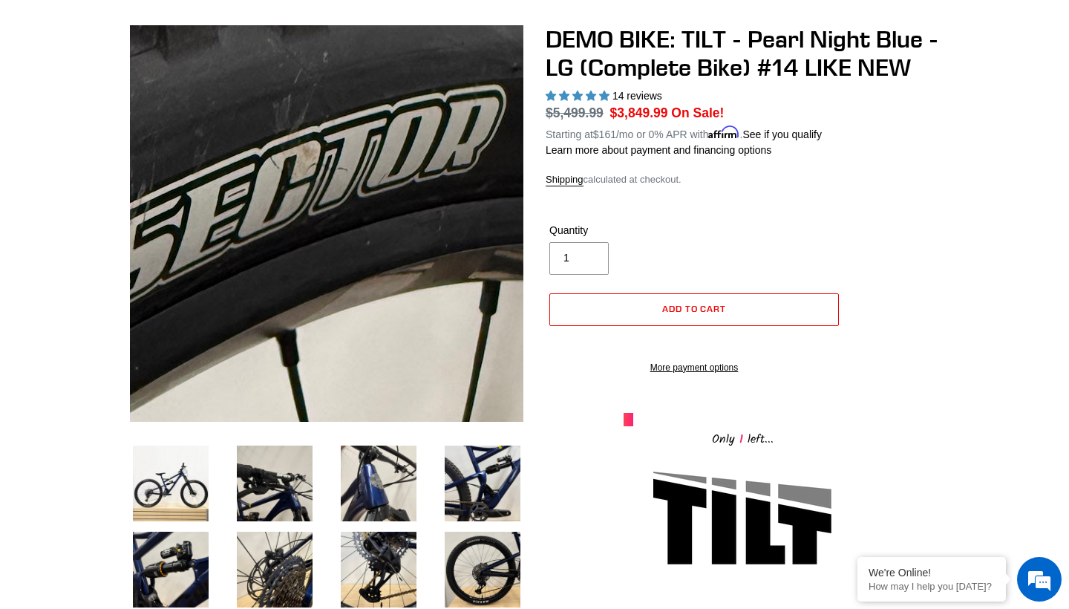
scroll to position [130, 0]
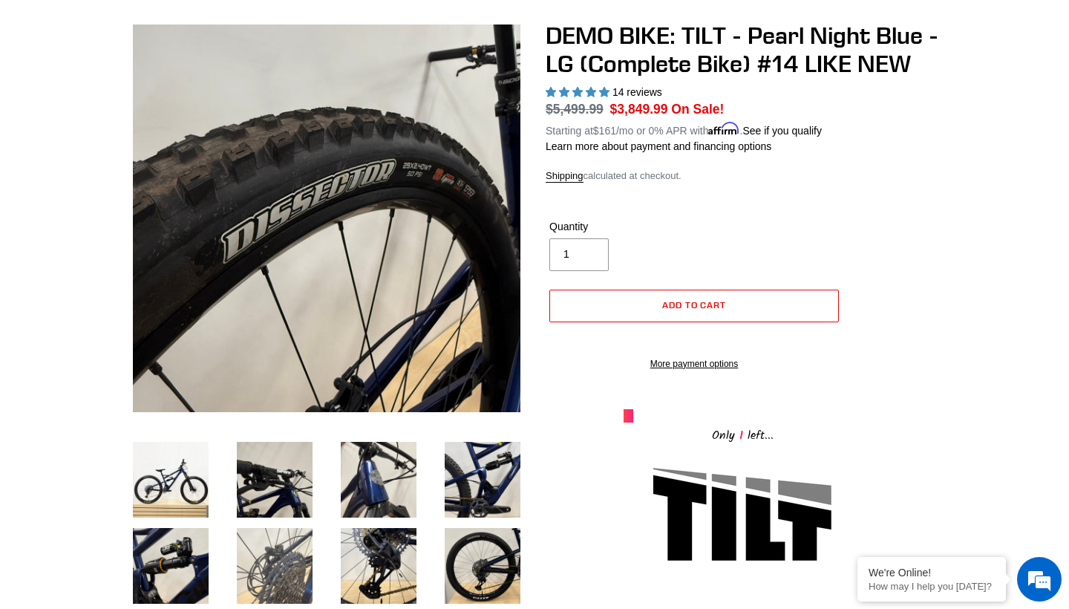
click at [288, 558] on img at bounding box center [275, 566] width 82 height 82
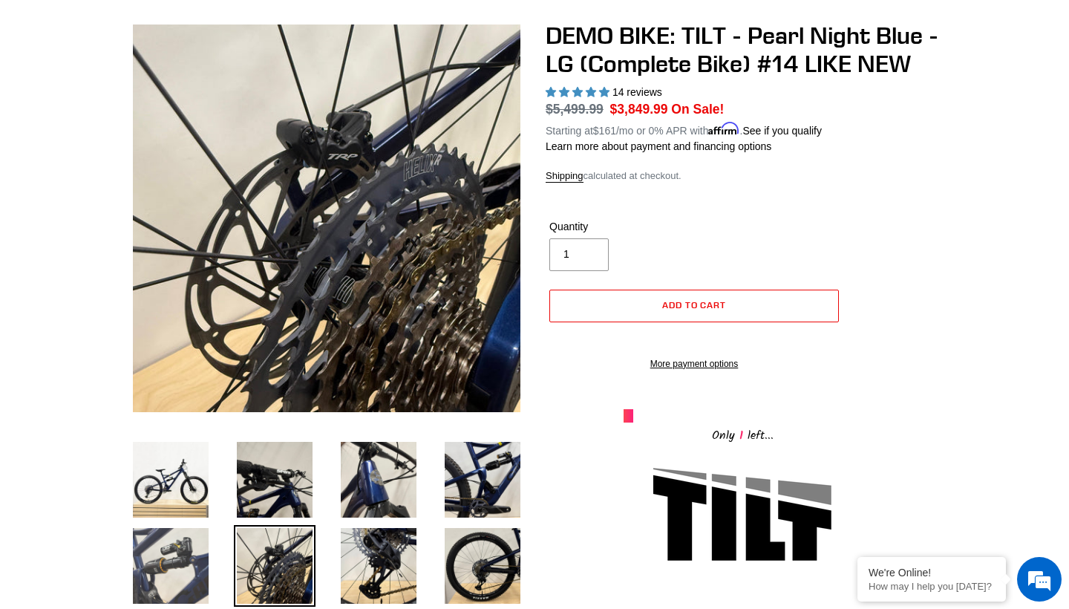
click at [187, 551] on img at bounding box center [171, 566] width 82 height 82
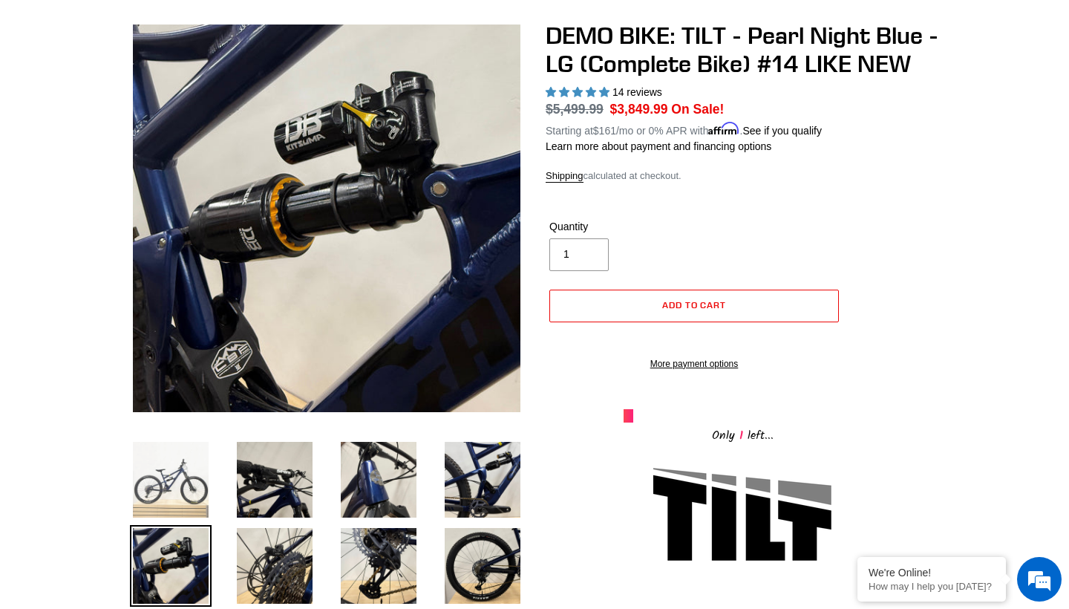
click at [188, 507] on img at bounding box center [171, 480] width 82 height 82
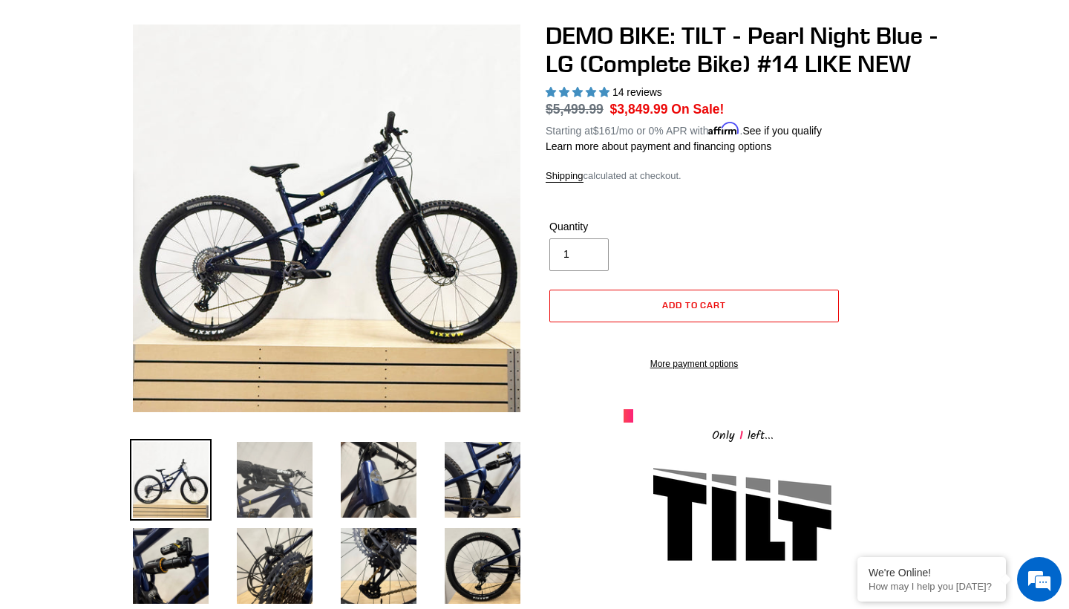
click at [268, 483] on img at bounding box center [275, 480] width 82 height 82
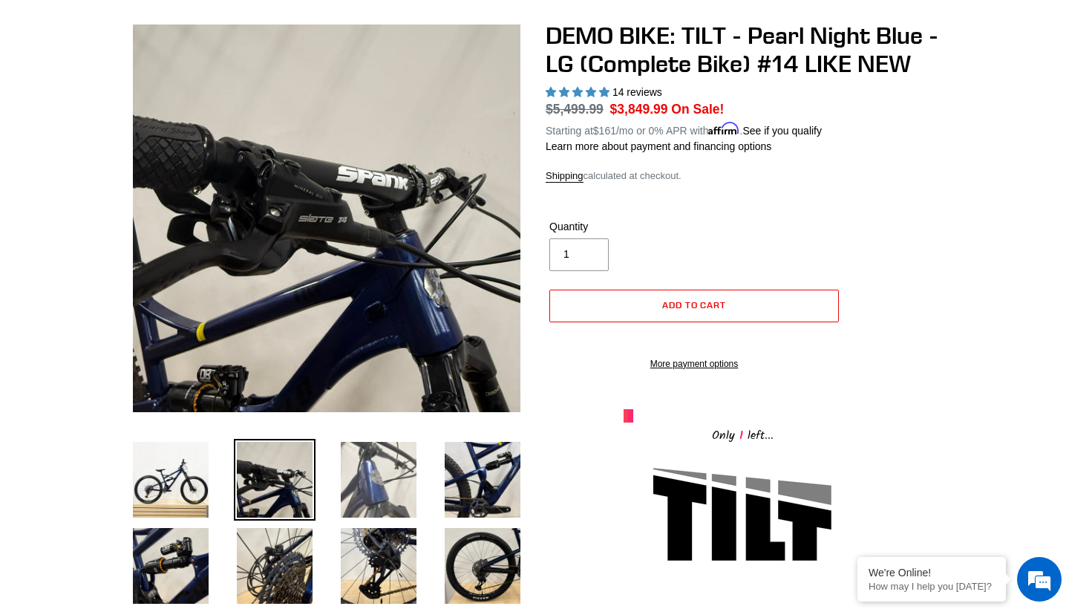
click at [358, 481] on img at bounding box center [379, 480] width 82 height 82
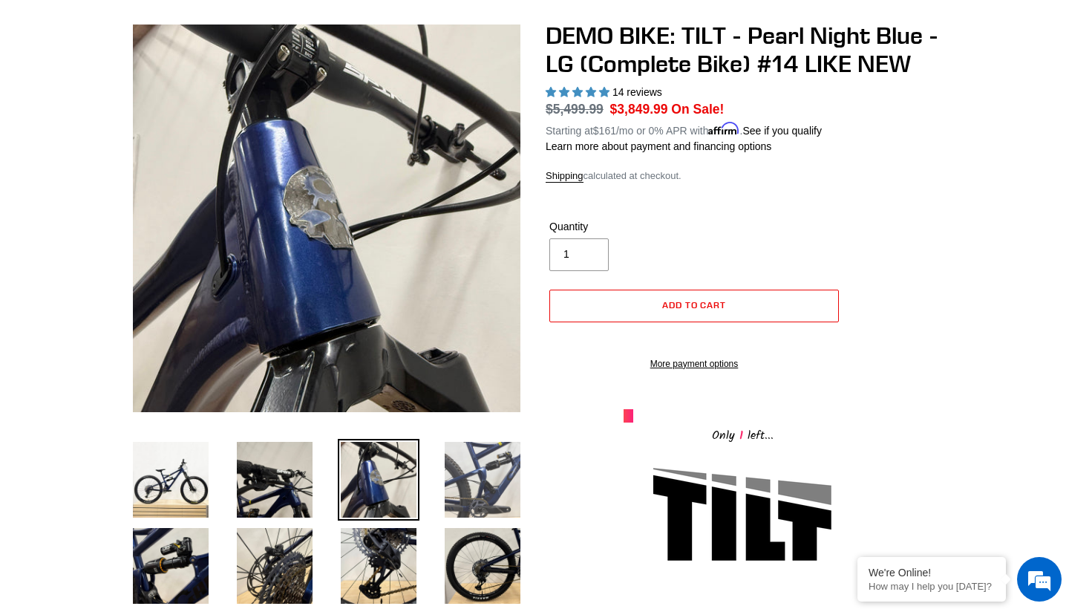
click at [477, 490] on img at bounding box center [483, 480] width 82 height 82
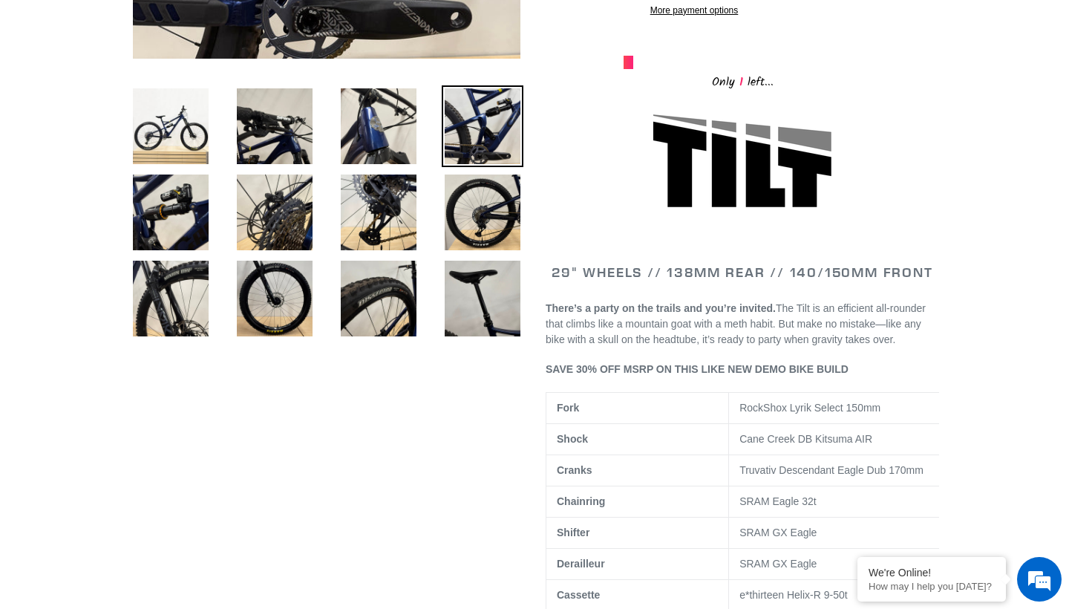
scroll to position [486, 0]
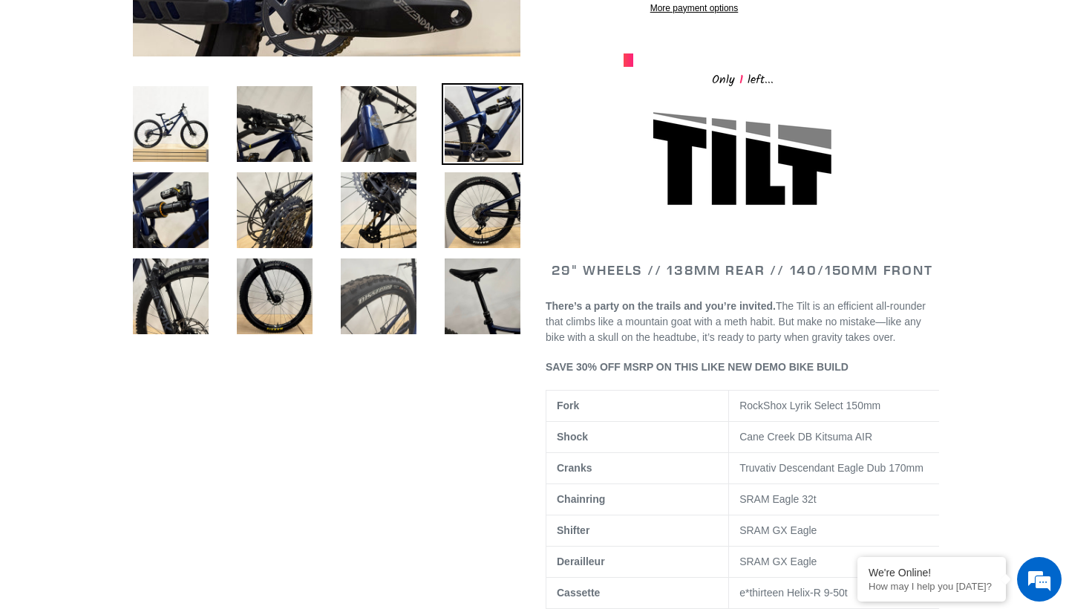
click at [374, 311] on img at bounding box center [379, 296] width 82 height 82
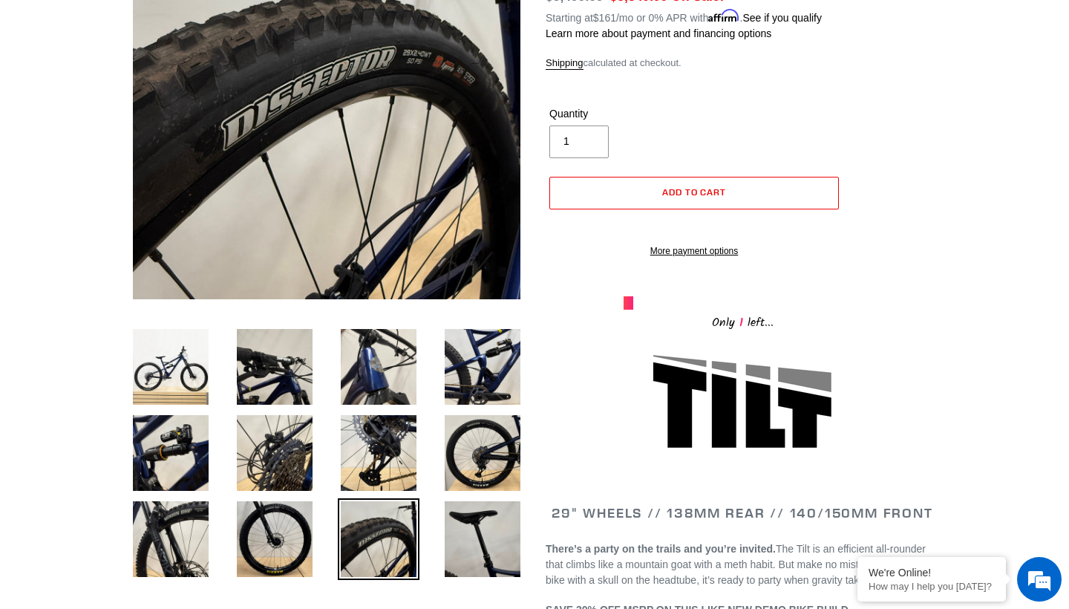
scroll to position [242, 0]
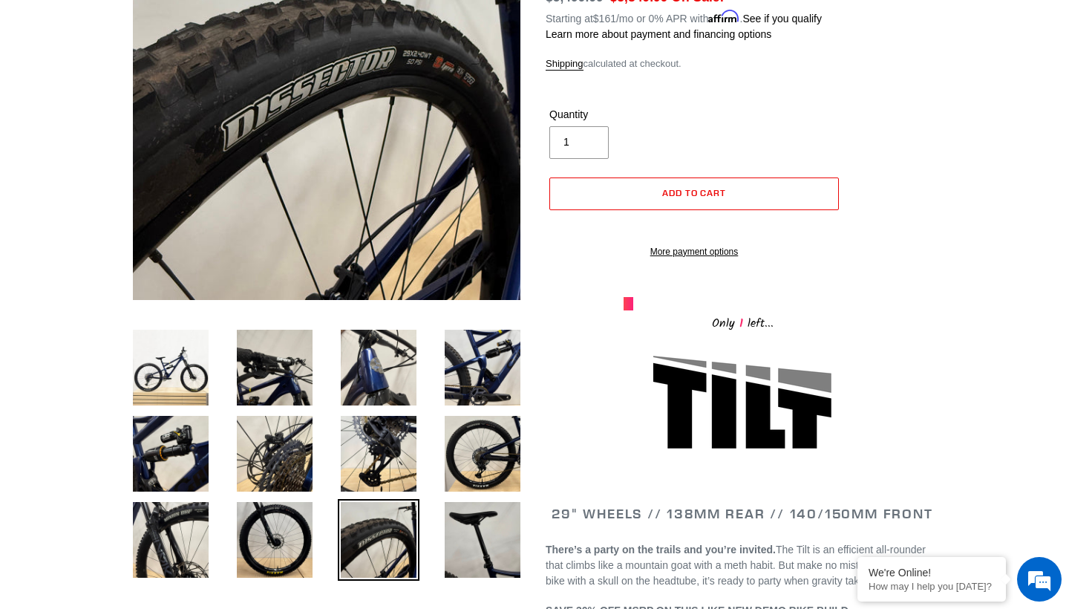
click at [284, 498] on li at bounding box center [264, 457] width 104 height 86
click at [281, 519] on img at bounding box center [275, 540] width 82 height 82
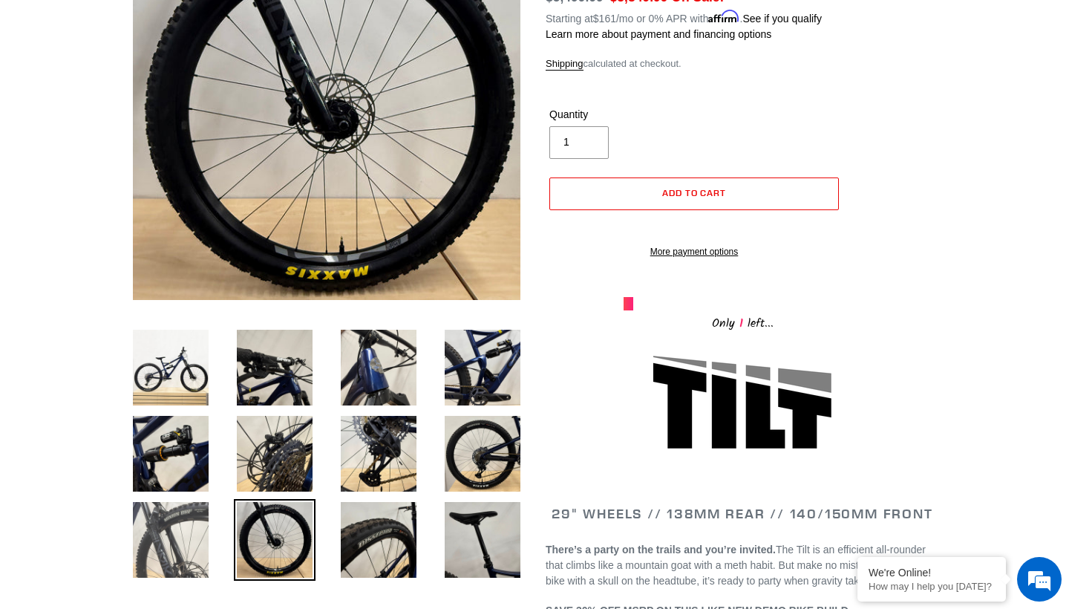
click at [172, 533] on img at bounding box center [171, 540] width 82 height 82
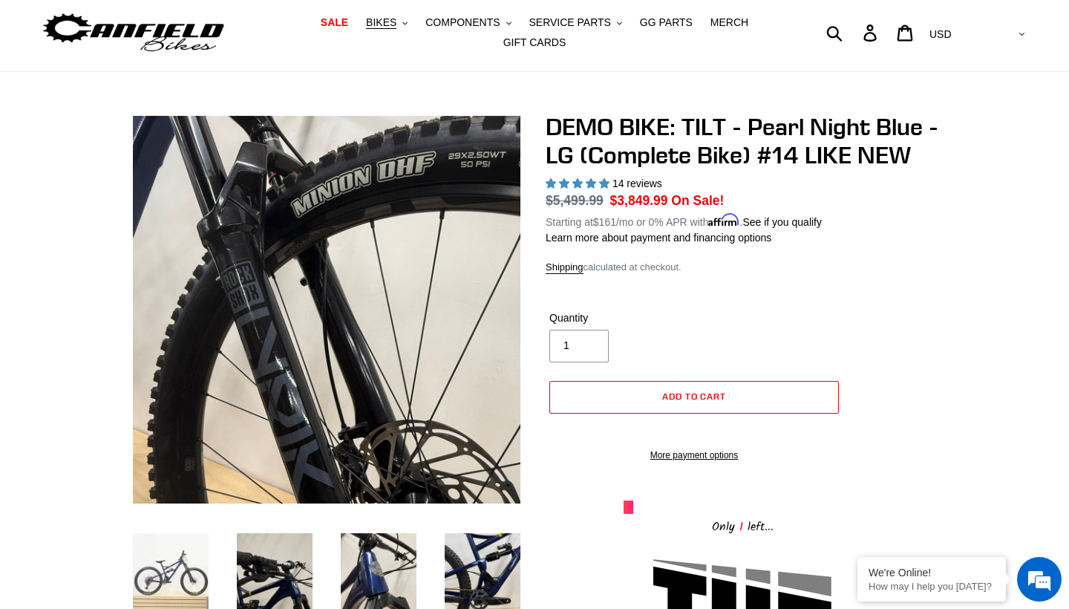
scroll to position [40, 0]
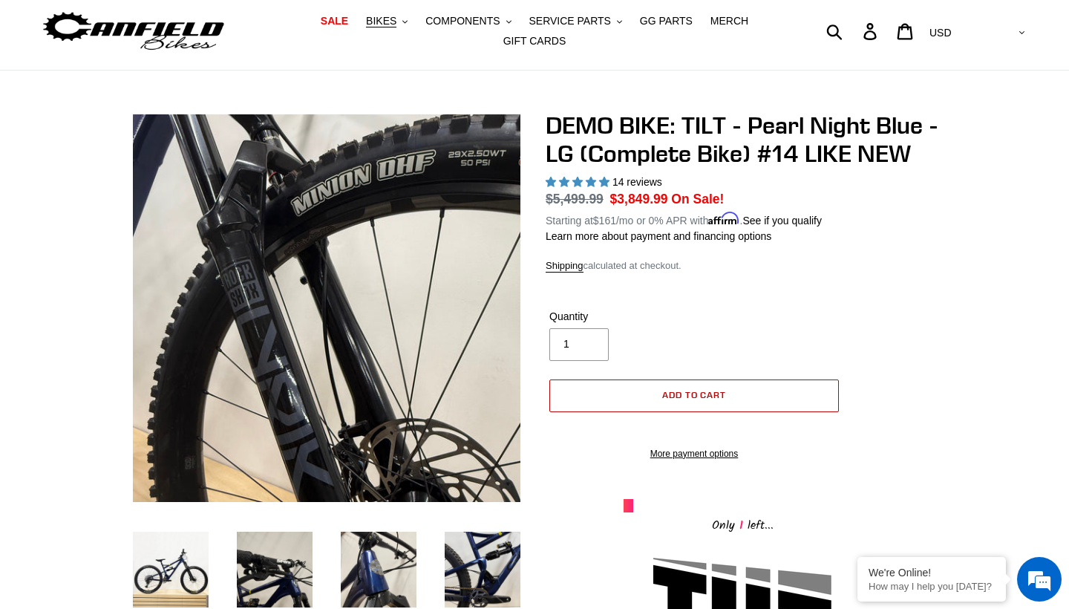
click at [783, 387] on button "Add to cart" at bounding box center [694, 395] width 290 height 33
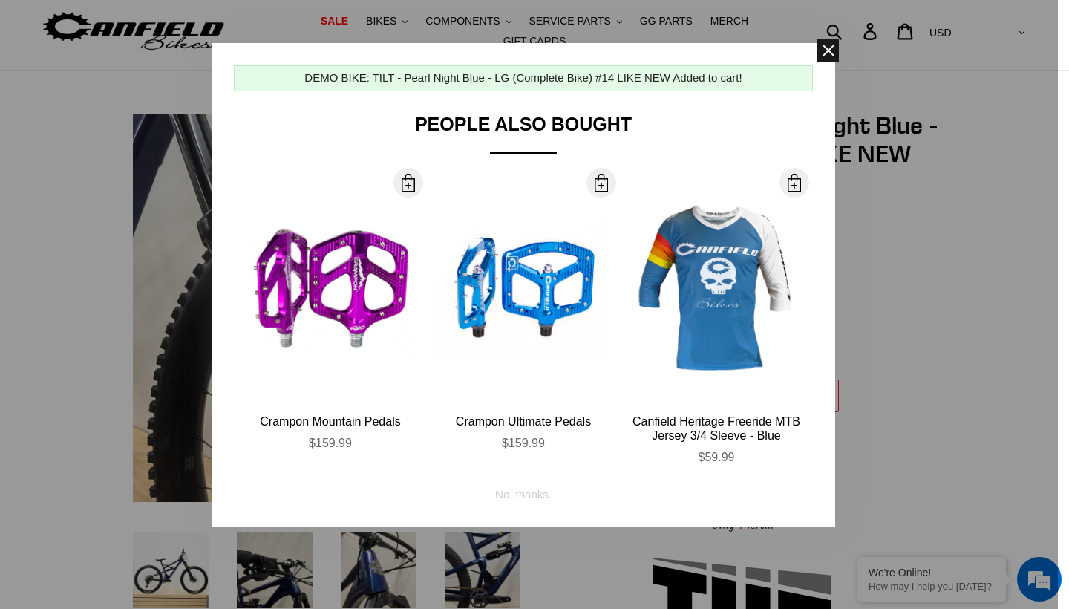
click at [830, 48] on span at bounding box center [828, 50] width 22 height 22
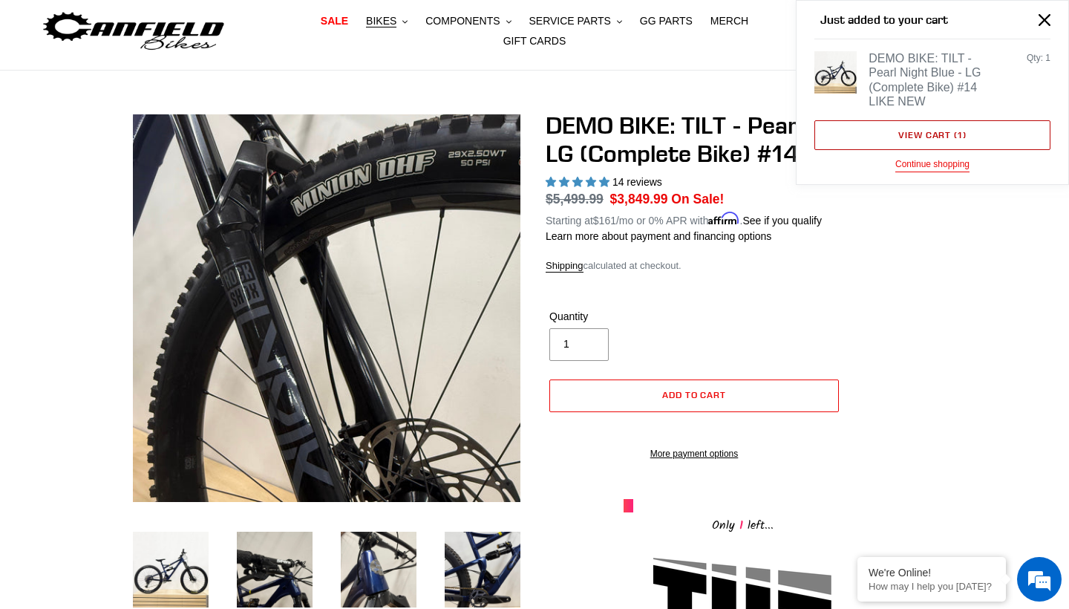
click at [936, 137] on link "View cart ( 1 )" at bounding box center [933, 135] width 236 height 30
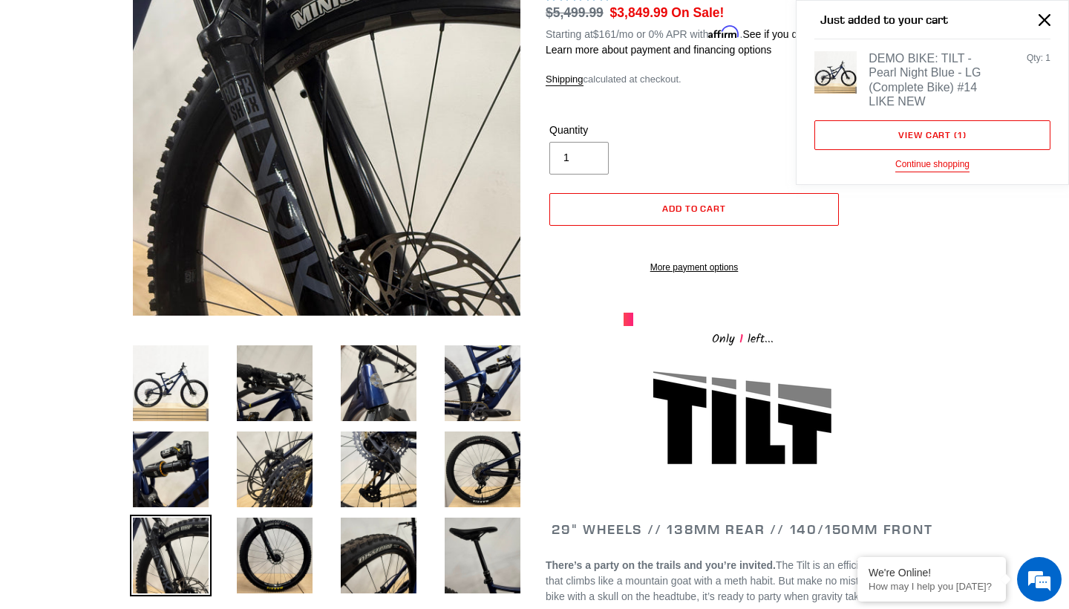
scroll to position [215, 0]
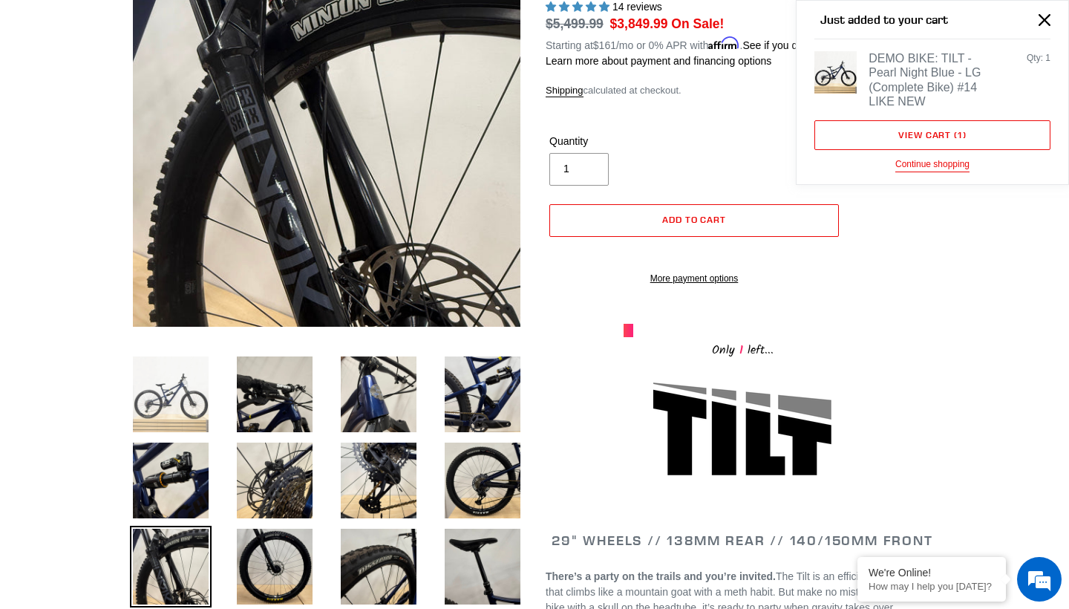
click at [166, 408] on img at bounding box center [171, 394] width 82 height 82
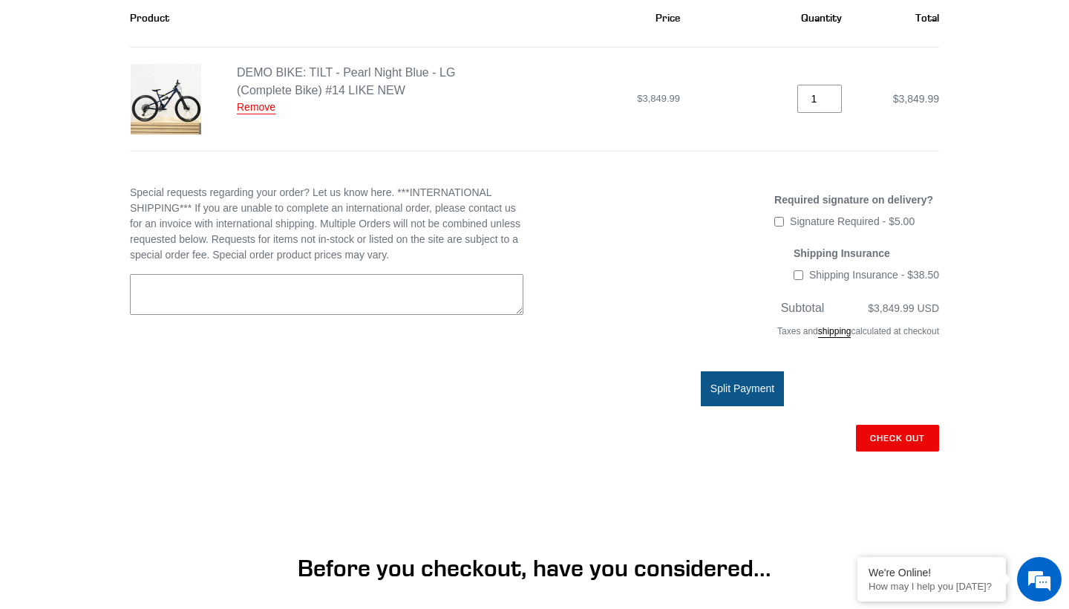
scroll to position [239, 0]
click at [924, 435] on input "Check out" at bounding box center [897, 436] width 83 height 27
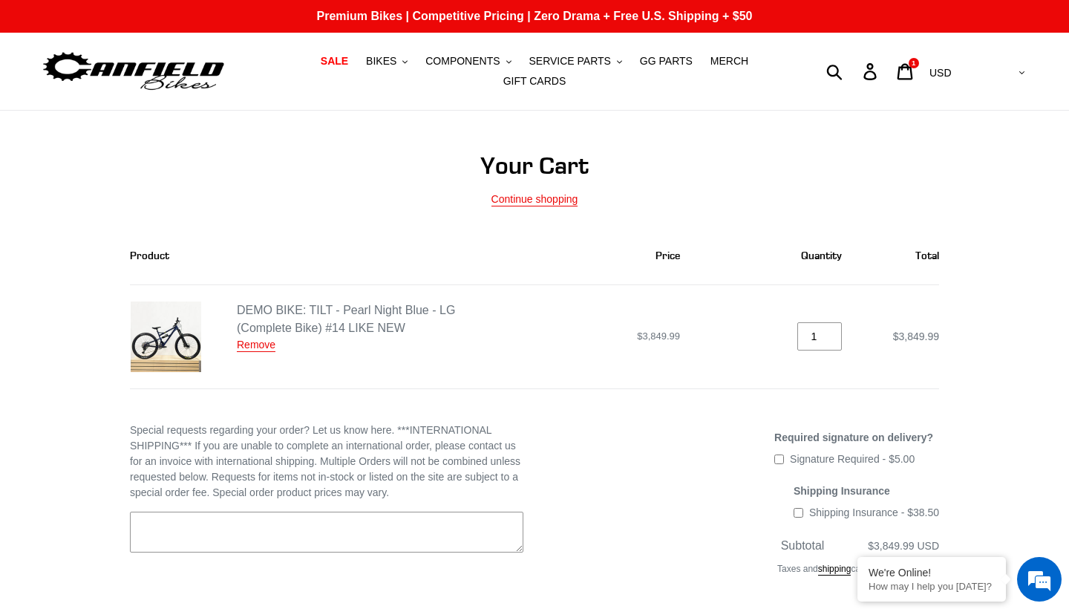
scroll to position [0, 0]
click at [913, 74] on icon at bounding box center [906, 71] width 16 height 16
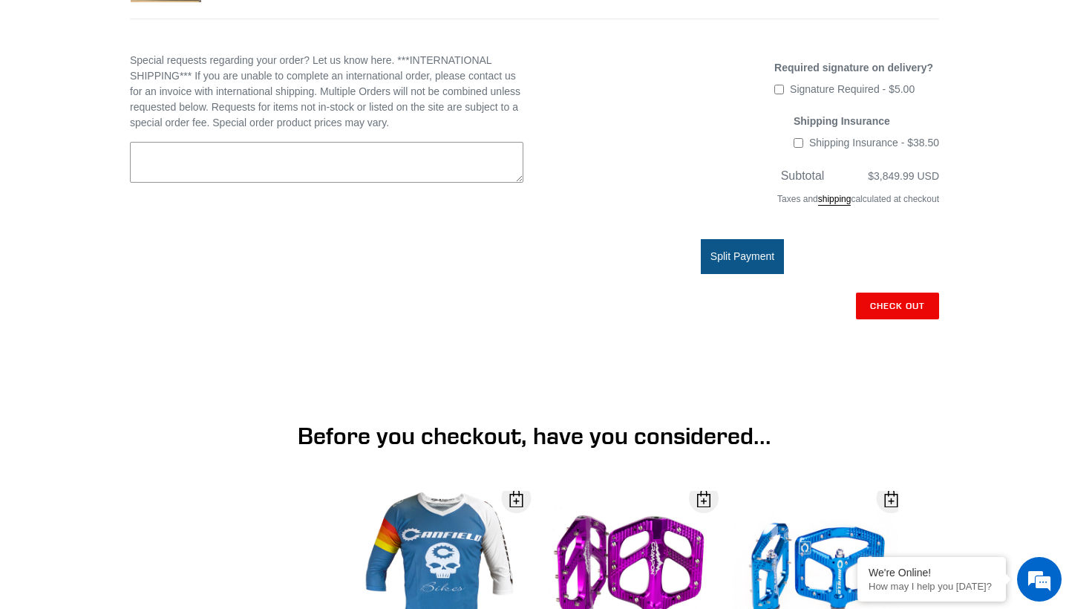
scroll to position [434, 0]
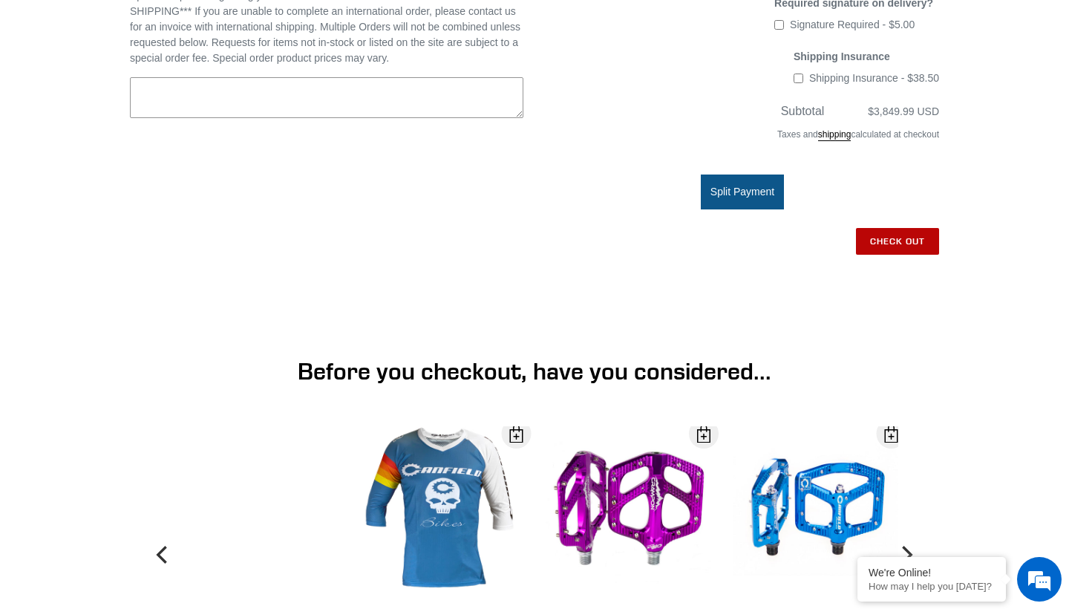
click at [925, 234] on input "Check out" at bounding box center [897, 241] width 83 height 27
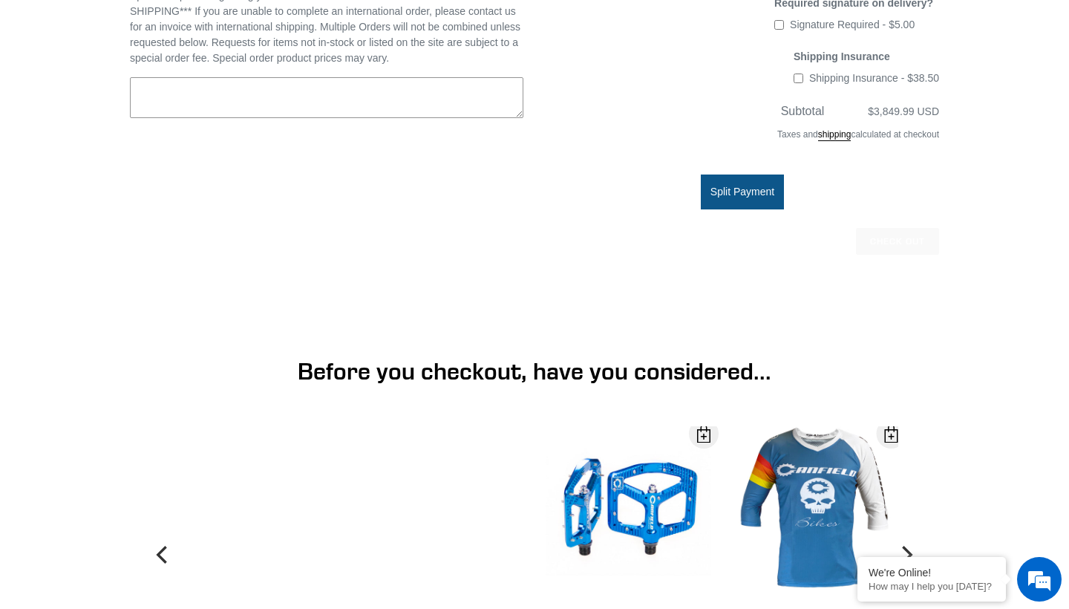
scroll to position [434, 0]
